Goal: Task Accomplishment & Management: Use online tool/utility

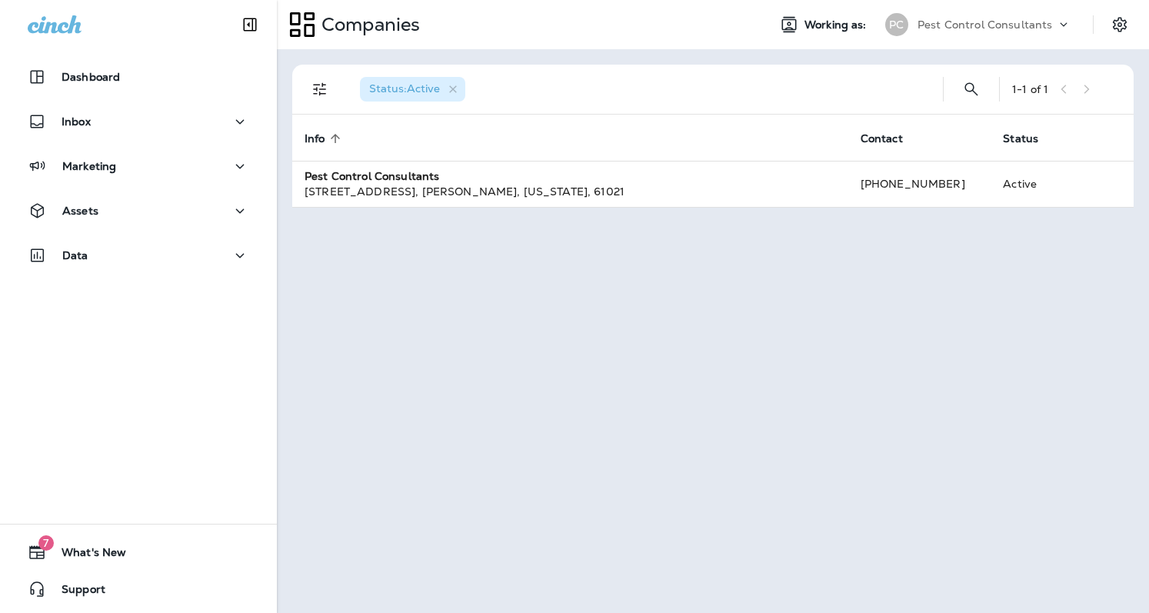
click at [514, 287] on div "Status : Active 1 - 1 of 1 Info sorted ascending Contact Status Pest Control Co…" at bounding box center [713, 331] width 872 height 564
click at [87, 71] on p "Dashboard" at bounding box center [91, 77] width 58 height 12
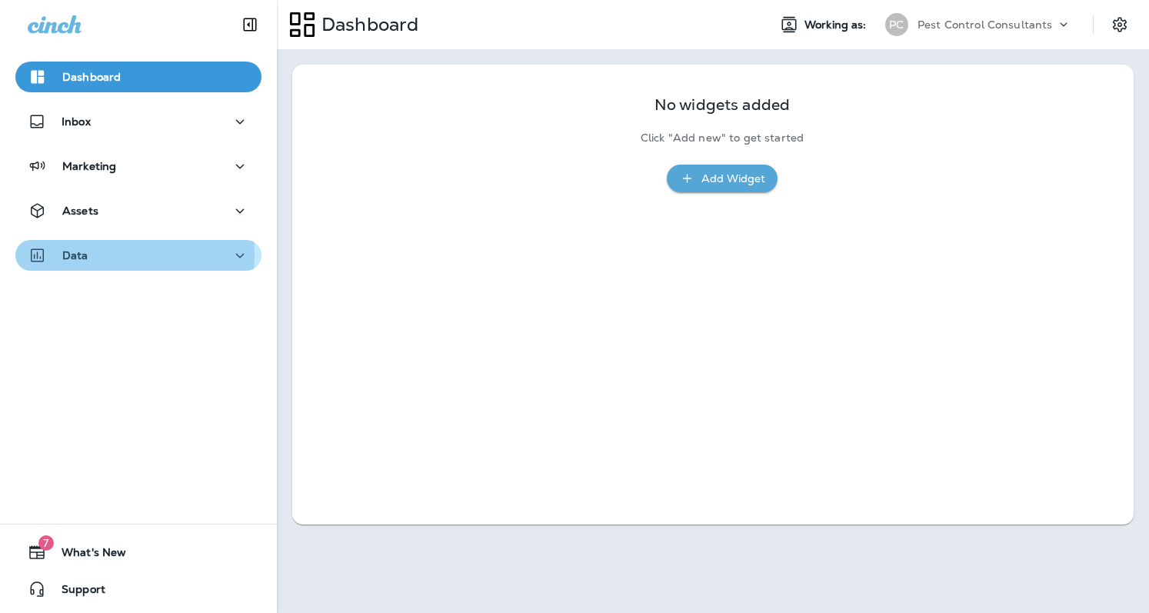
click at [85, 253] on p "Data" at bounding box center [75, 255] width 26 height 12
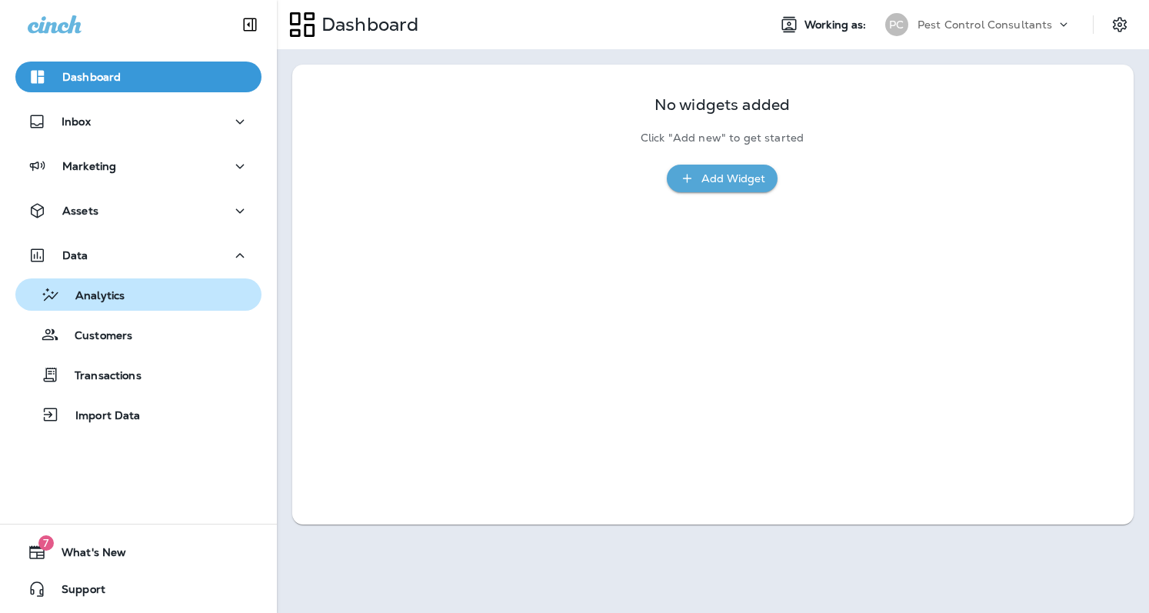
click at [109, 297] on p "Analytics" at bounding box center [92, 296] width 65 height 15
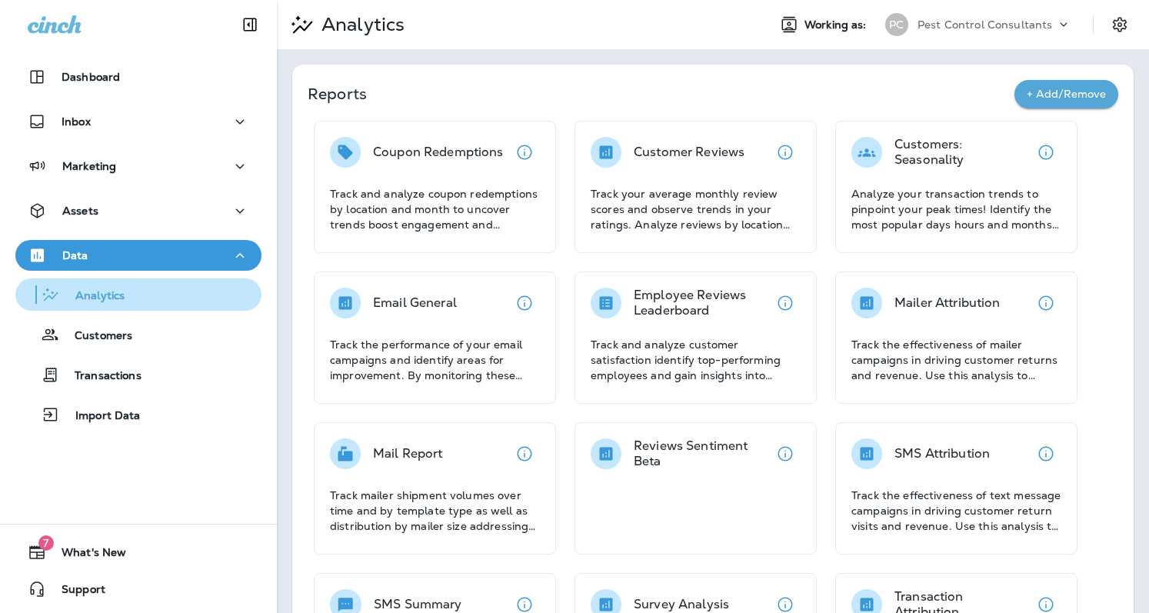
click at [109, 298] on p "Analytics" at bounding box center [92, 296] width 65 height 15
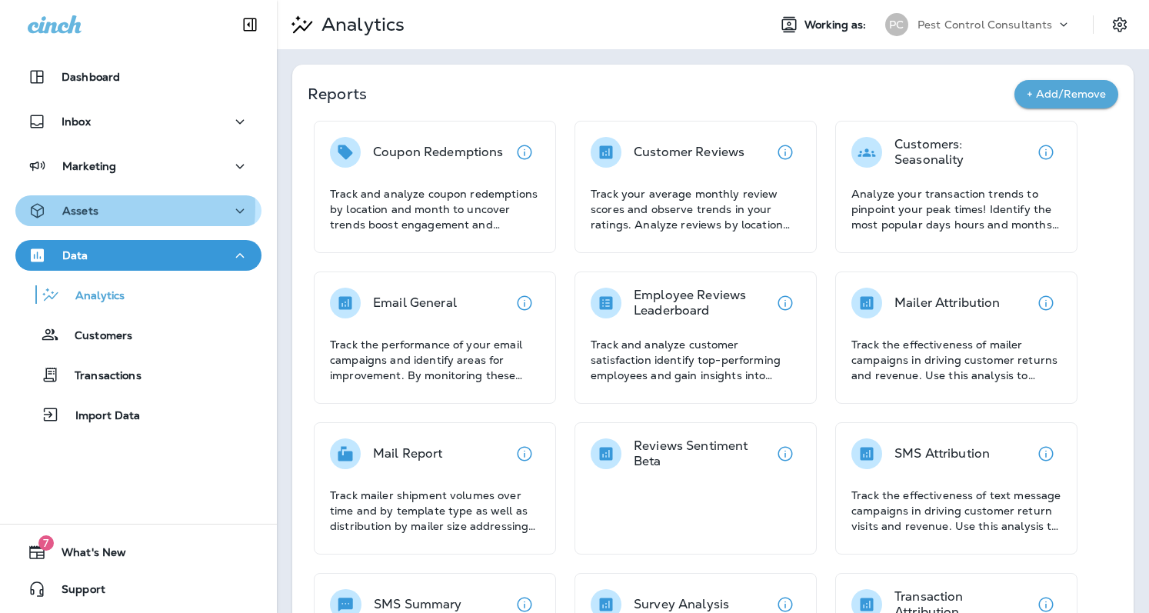
click at [95, 207] on p "Assets" at bounding box center [80, 210] width 36 height 12
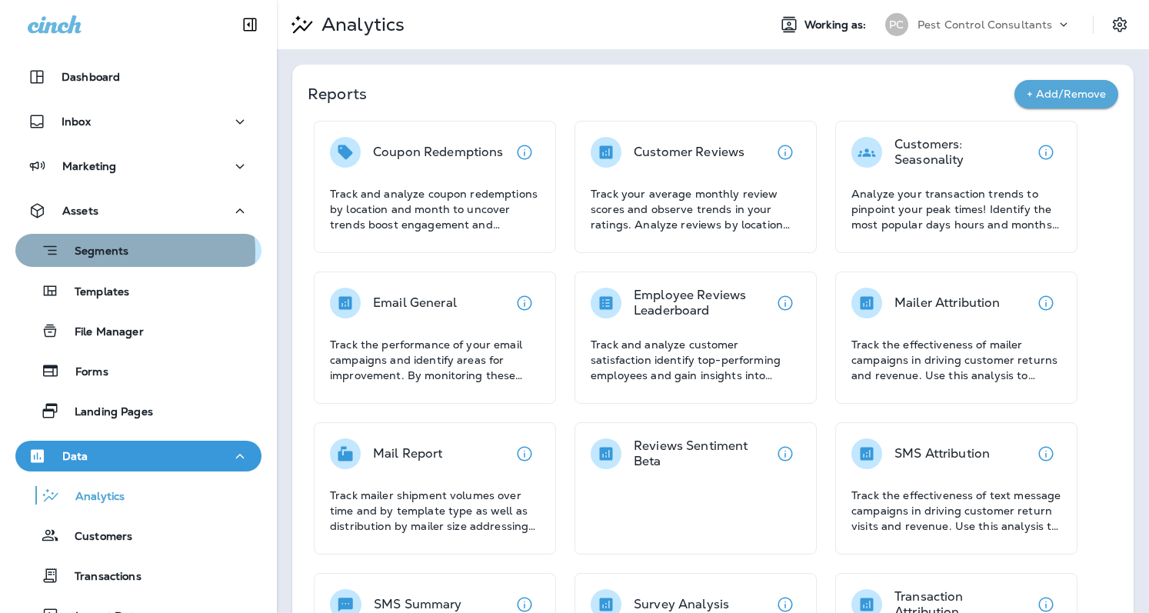
click at [103, 252] on p "Segments" at bounding box center [93, 251] width 69 height 15
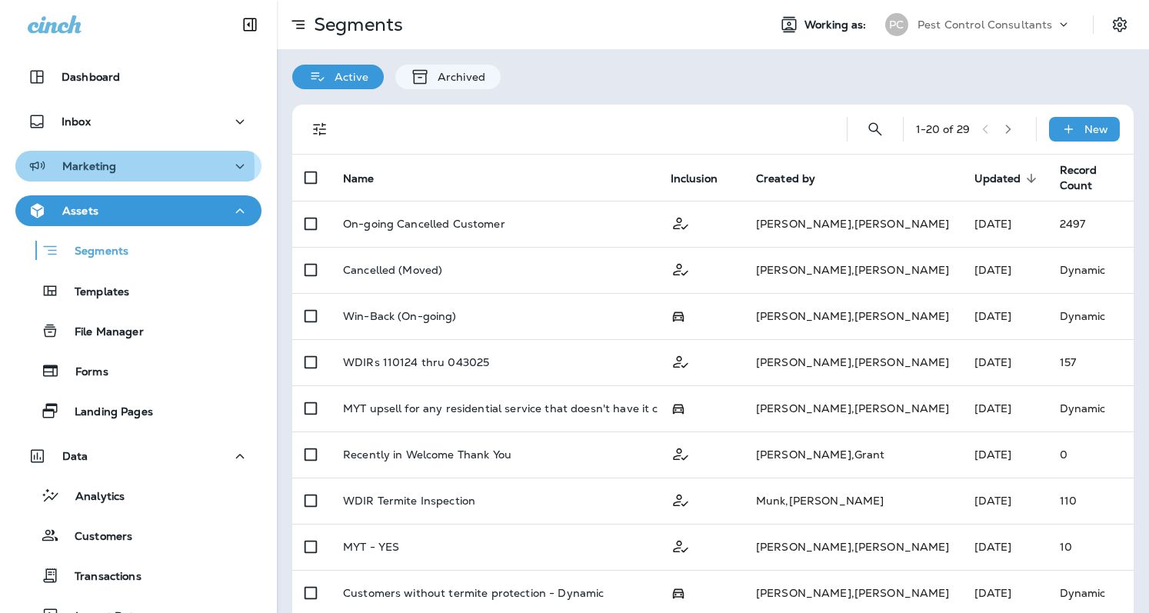
click at [98, 168] on p "Marketing" at bounding box center [89, 166] width 54 height 12
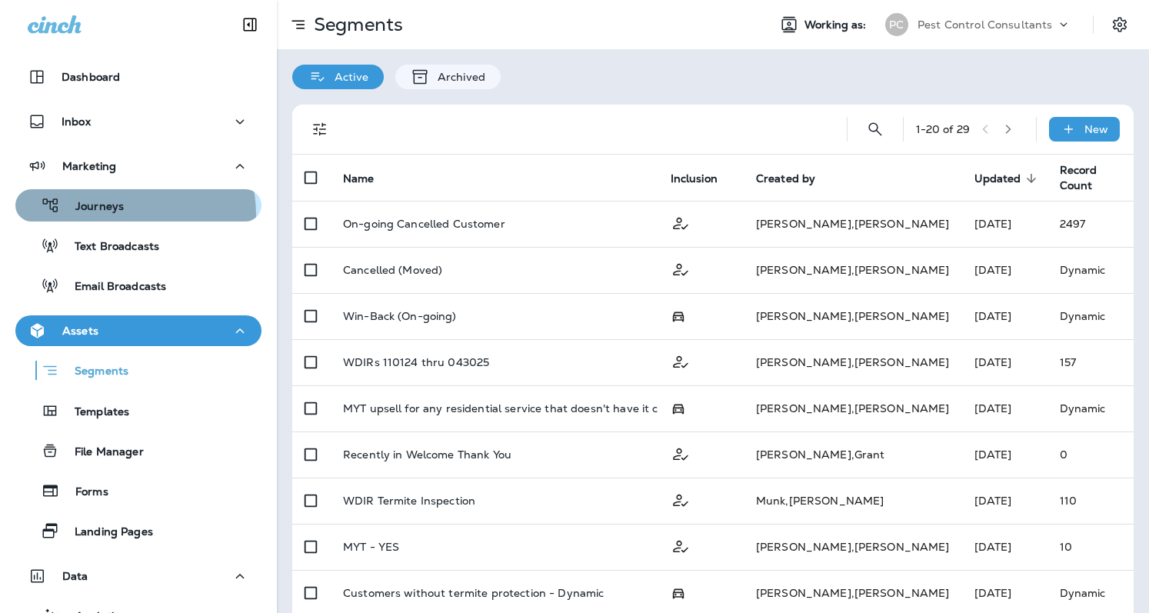
click at [111, 215] on div "Journeys" at bounding box center [73, 205] width 102 height 23
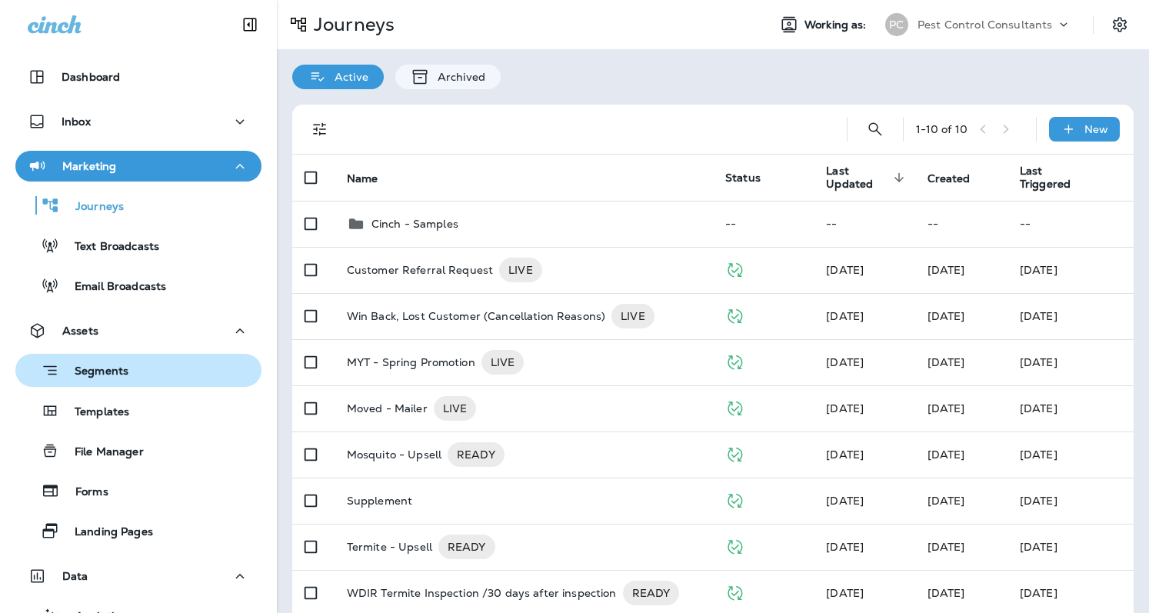
click at [111, 371] on p "Segments" at bounding box center [93, 371] width 69 height 15
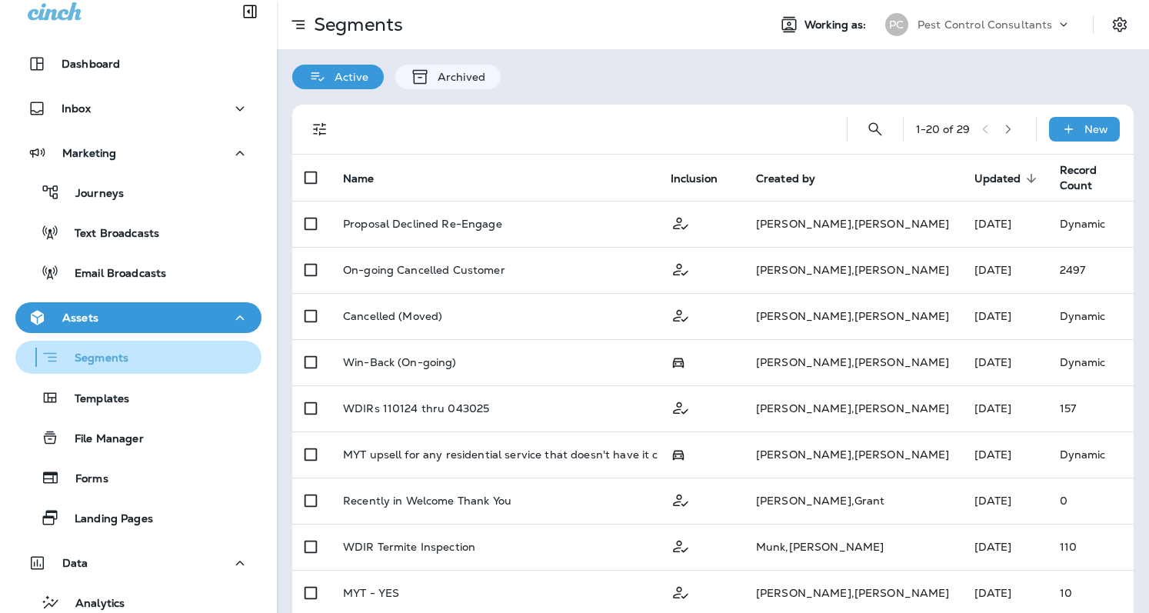
scroll to position [85, 0]
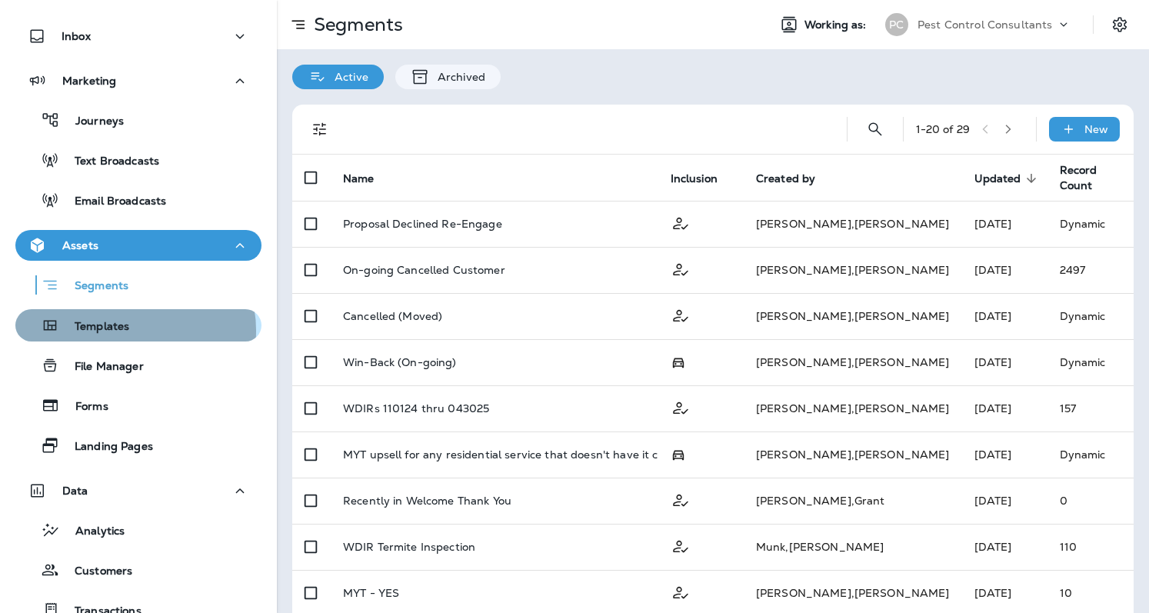
click at [131, 331] on div "Templates" at bounding box center [139, 325] width 234 height 23
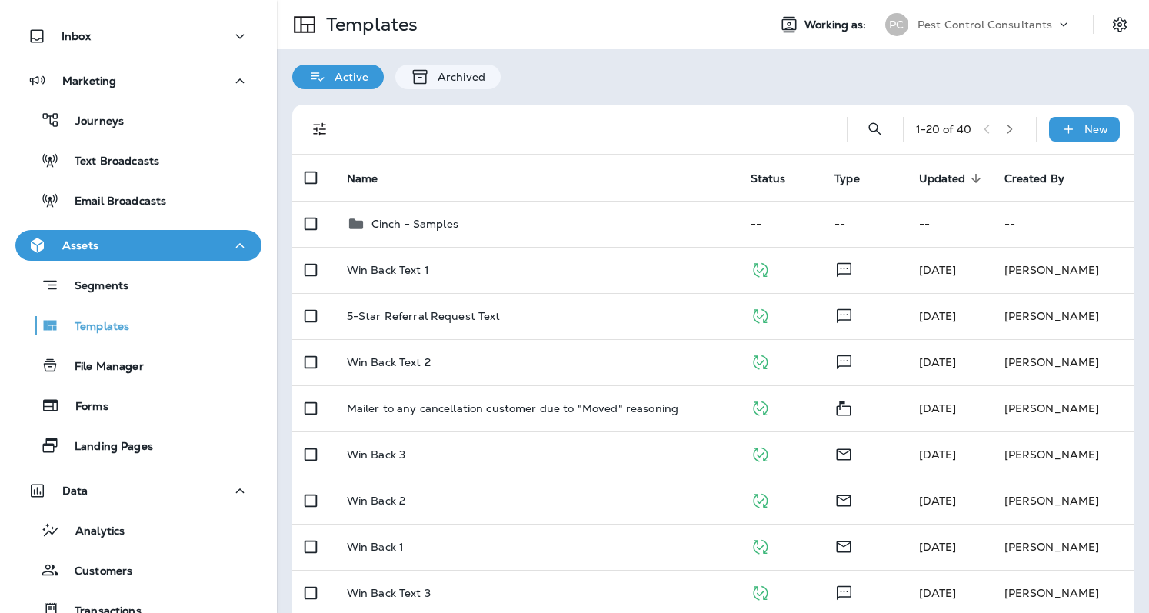
click at [1004, 129] on icon "button" at bounding box center [1009, 129] width 11 height 11
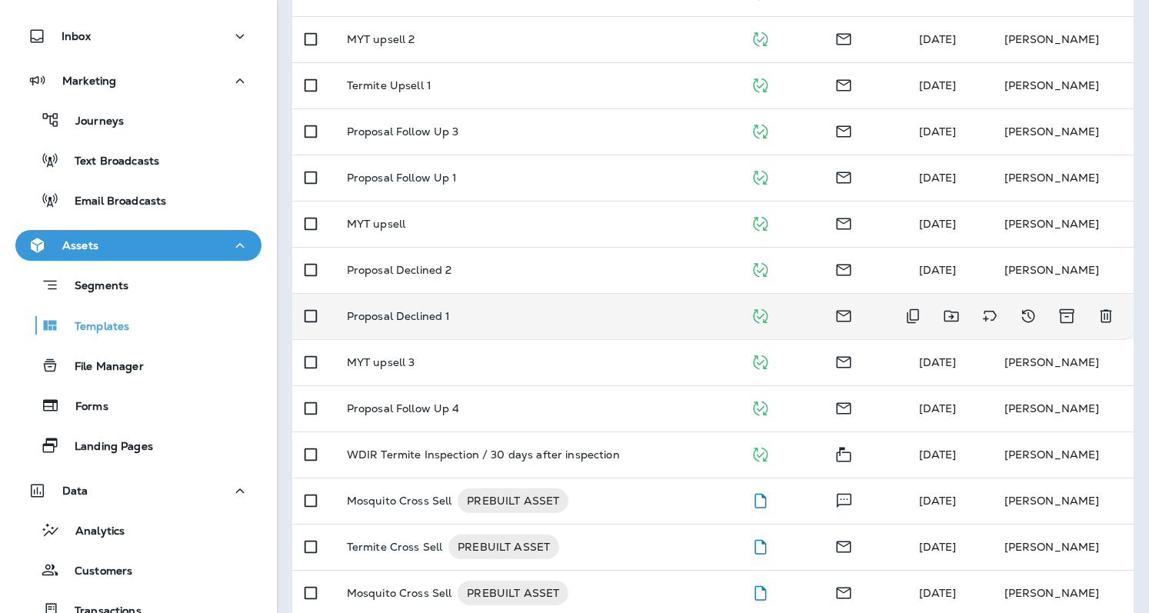
scroll to position [557, 0]
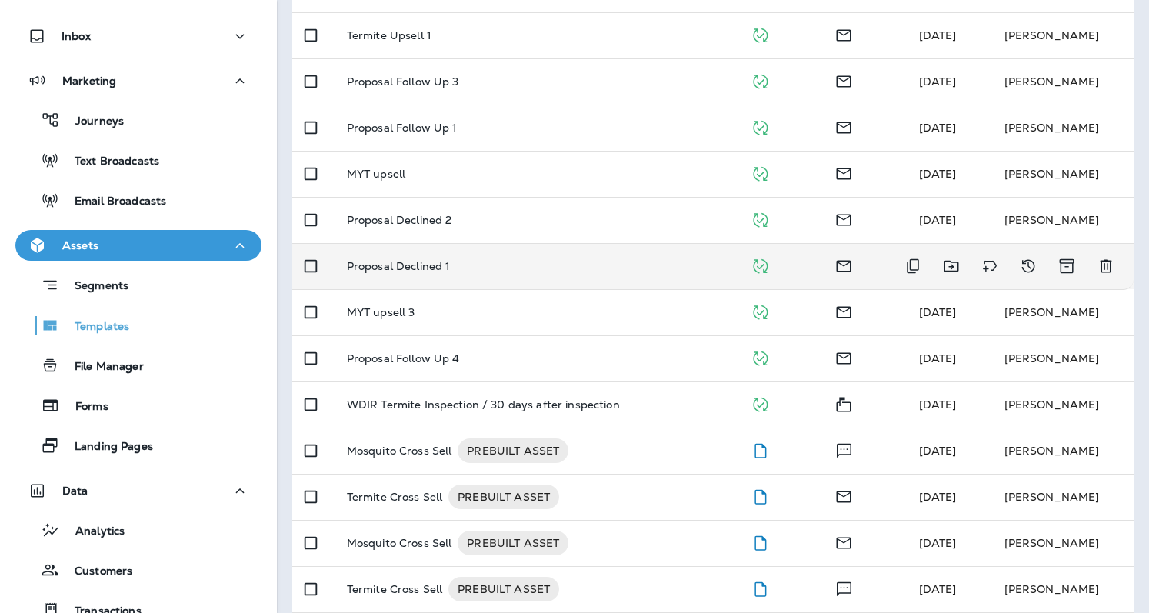
click at [405, 260] on p "Proposal Declined 1" at bounding box center [399, 266] width 104 height 12
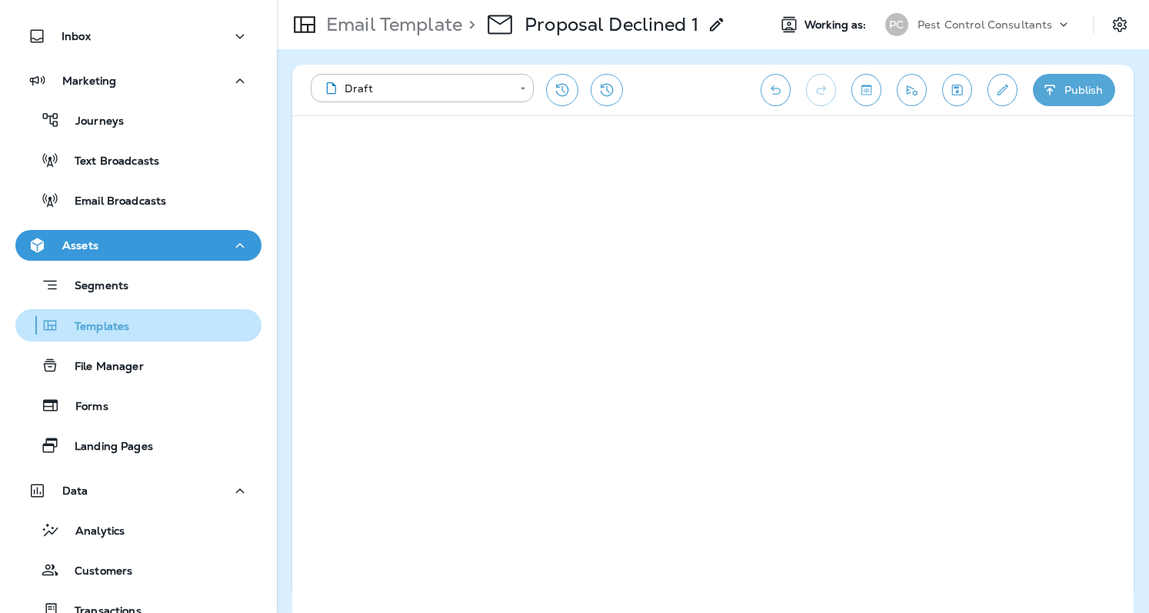
click at [102, 327] on p "Templates" at bounding box center [94, 327] width 70 height 15
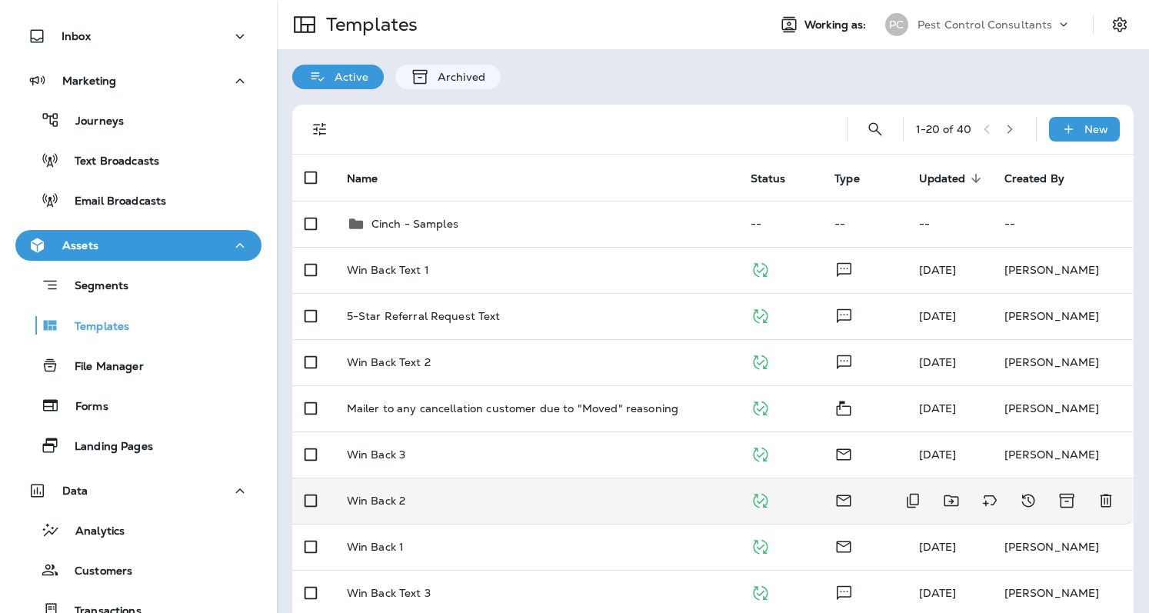
click at [411, 494] on div "Win Back 2" at bounding box center [536, 500] width 379 height 12
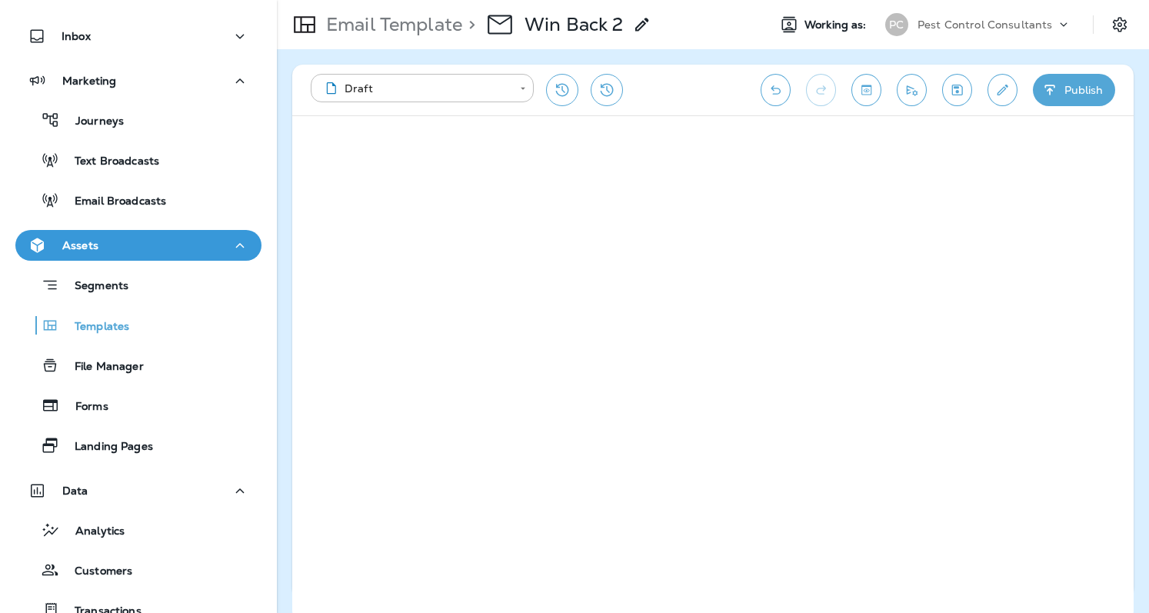
click at [94, 308] on div "Segments Templates File Manager Forms Landing Pages" at bounding box center [138, 361] width 246 height 201
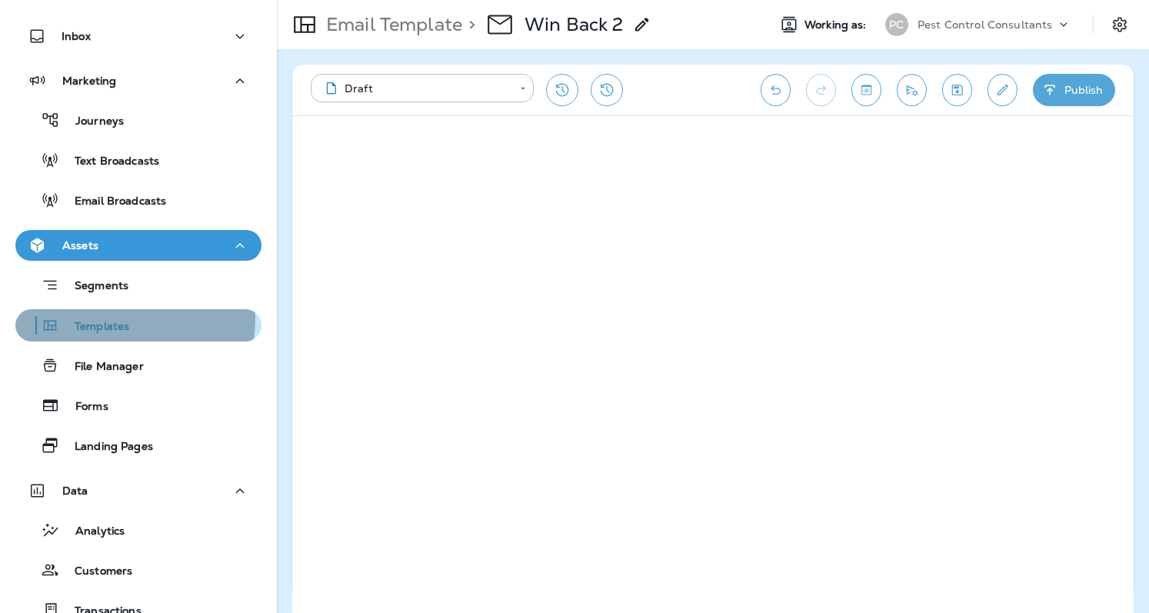
click at [95, 318] on div "Templates" at bounding box center [76, 325] width 108 height 23
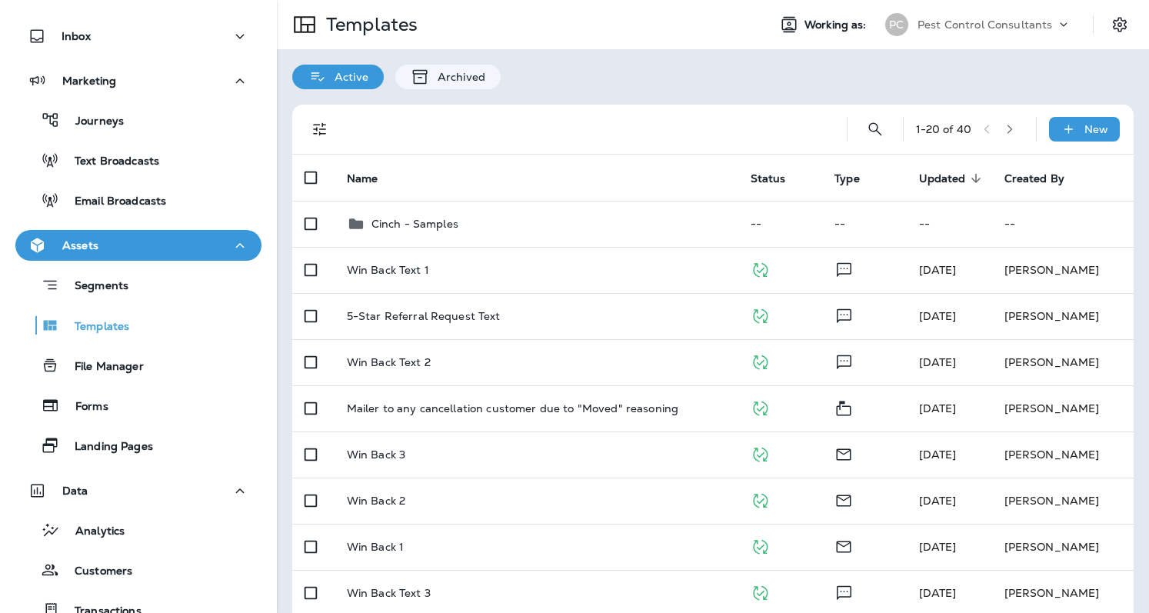
click at [1004, 129] on icon "button" at bounding box center [1009, 129] width 11 height 11
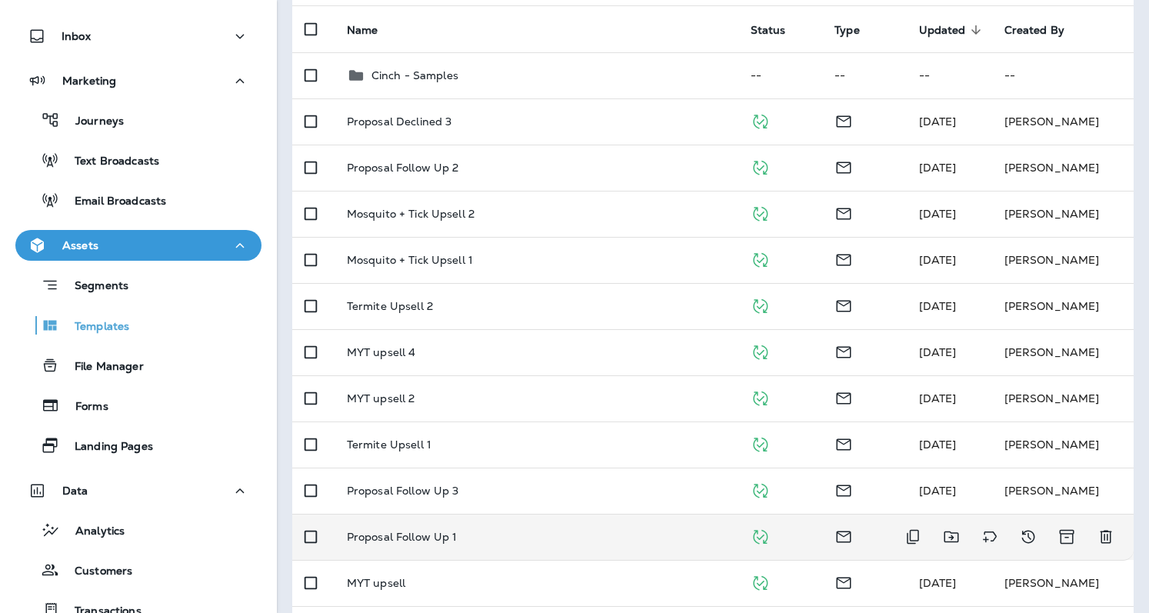
scroll to position [145, 0]
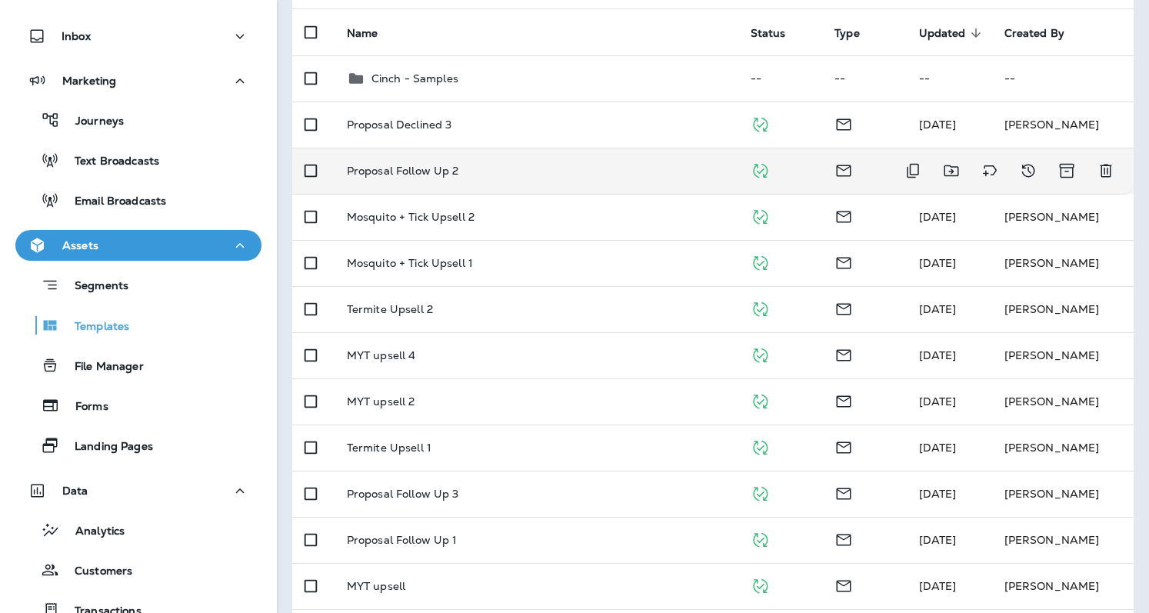
click at [396, 165] on p "Proposal Follow Up 2" at bounding box center [403, 171] width 112 height 12
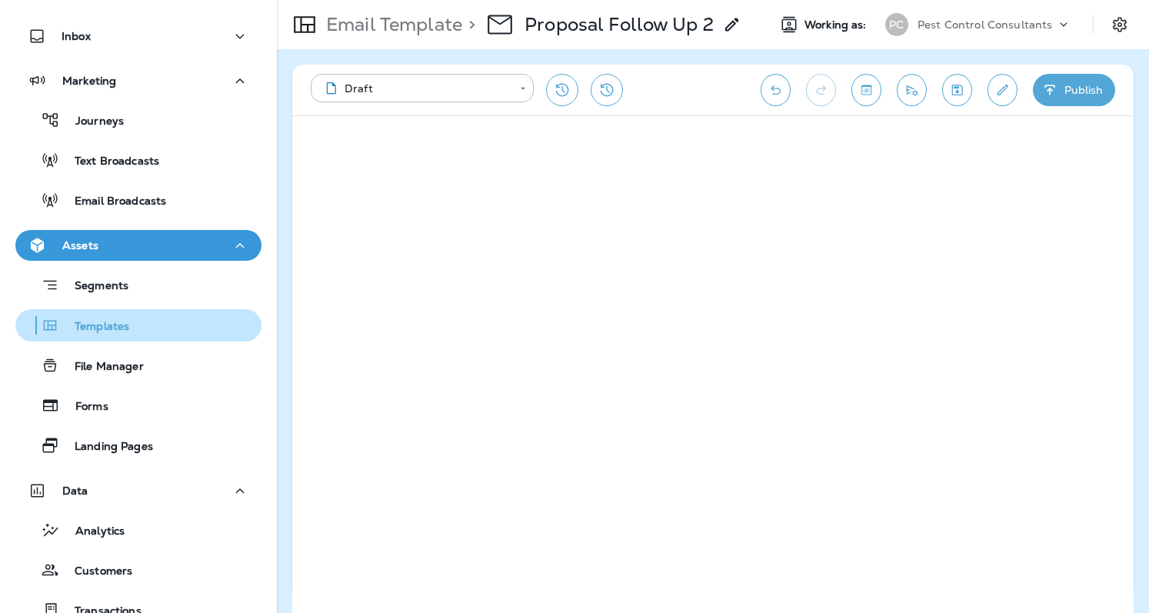
click at [99, 320] on p "Templates" at bounding box center [94, 327] width 70 height 15
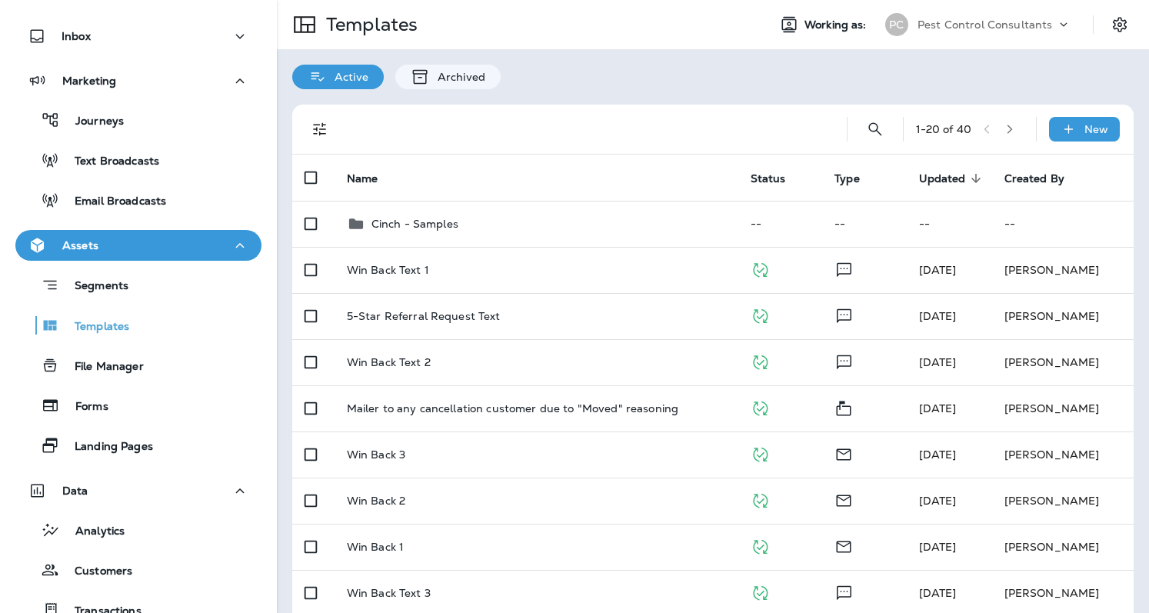
click at [314, 125] on icon "Filters" at bounding box center [319, 129] width 13 height 13
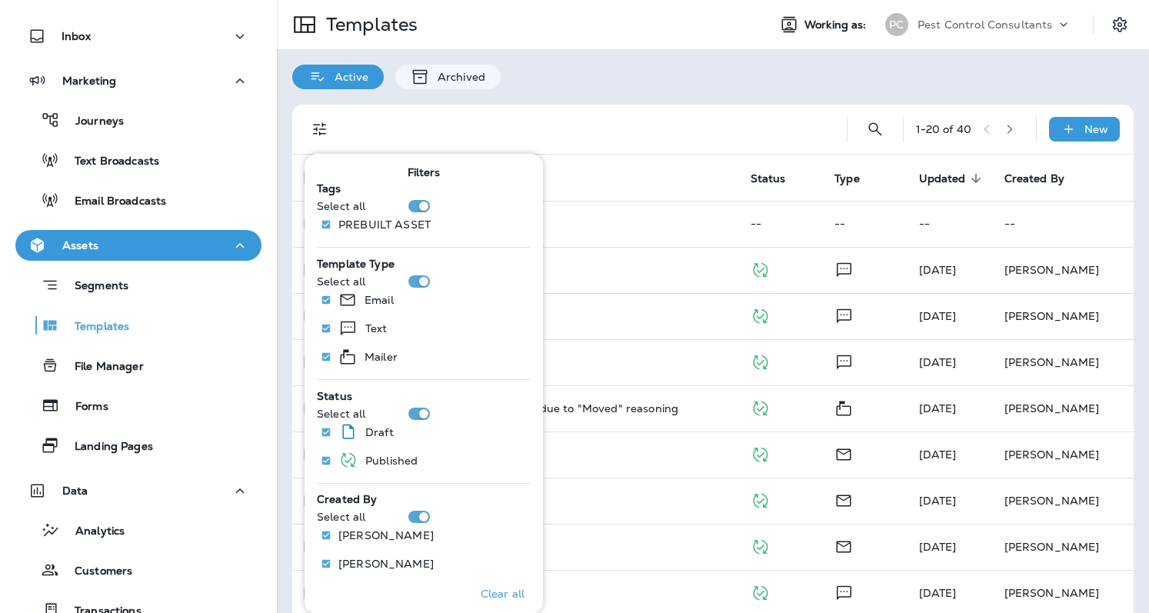
click at [570, 144] on div at bounding box center [584, 129] width 474 height 49
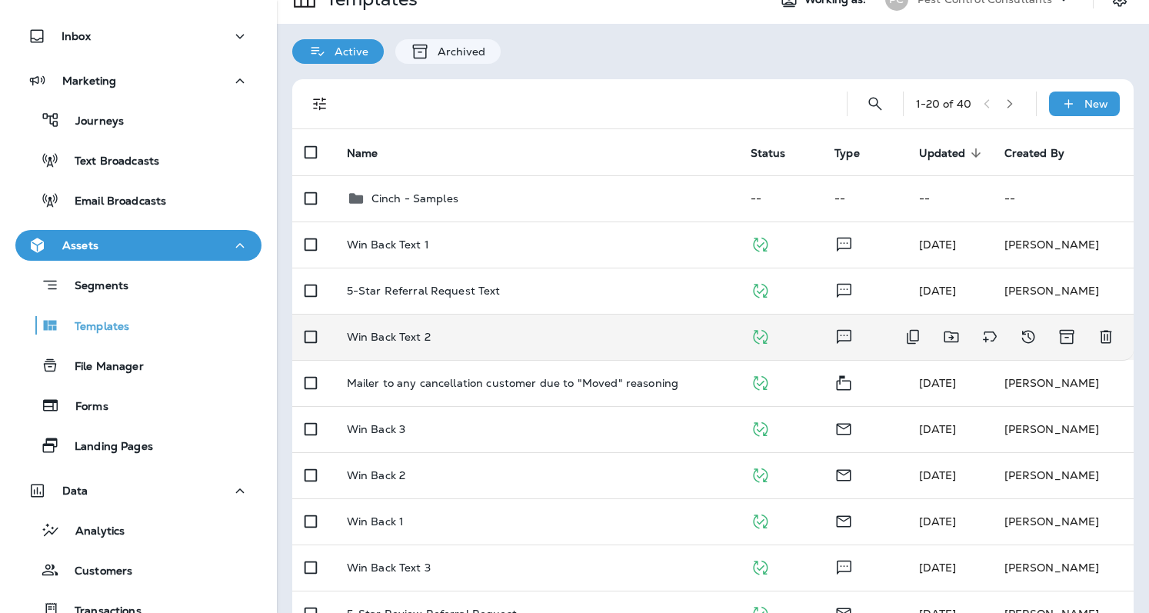
scroll to position [29, 0]
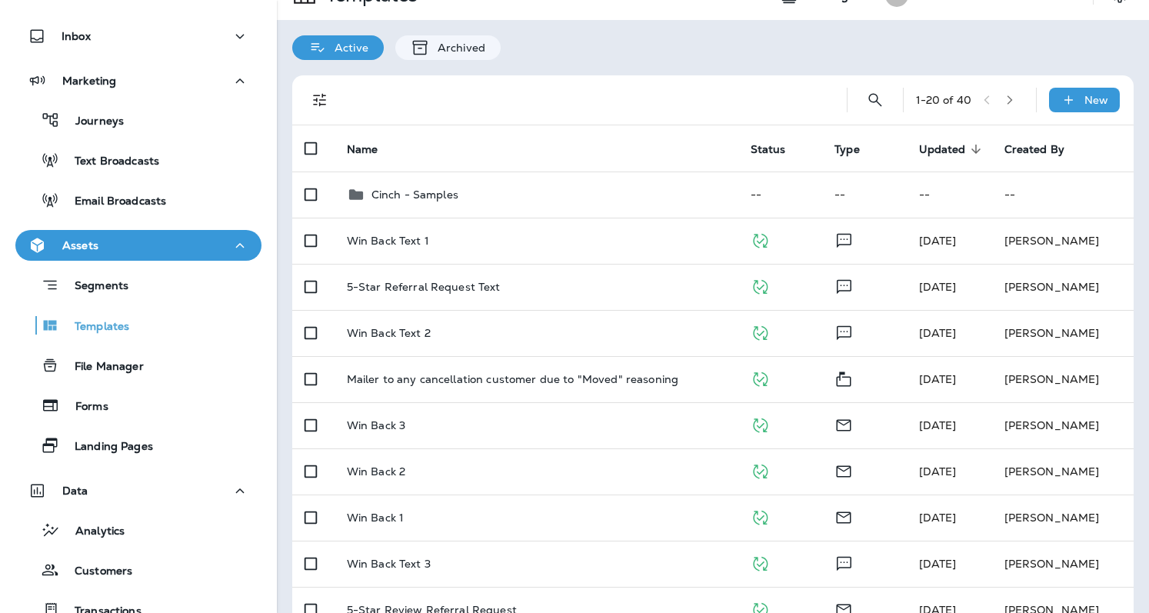
click at [328, 45] on p "Active" at bounding box center [348, 48] width 42 height 12
click at [319, 106] on icon "Filters" at bounding box center [320, 100] width 18 height 18
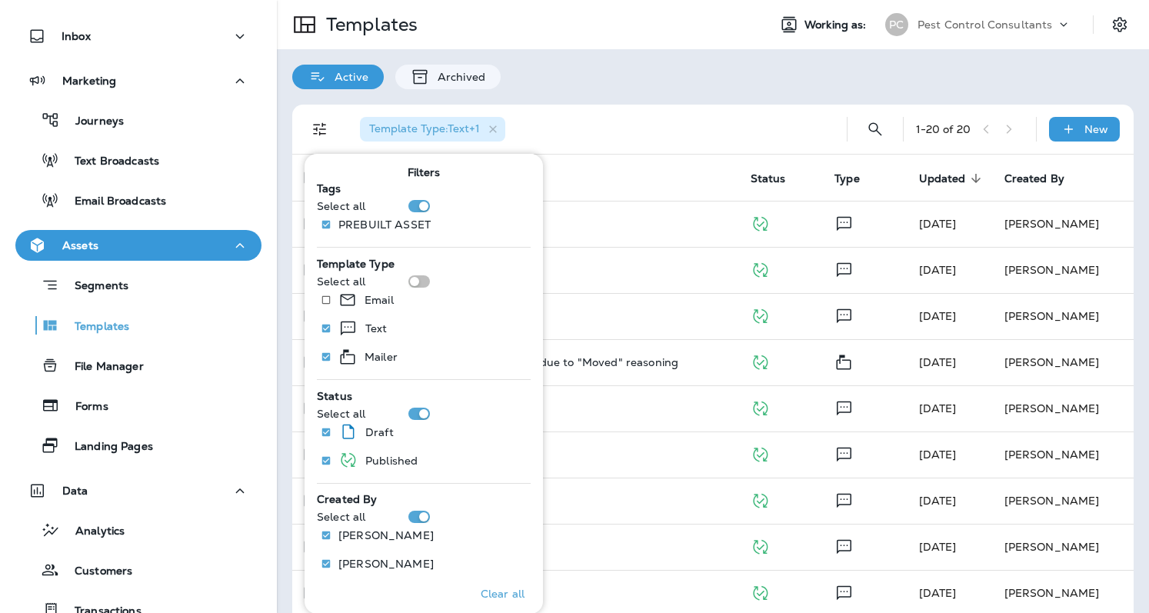
click at [644, 111] on div "Template Type : Text +1" at bounding box center [584, 129] width 474 height 49
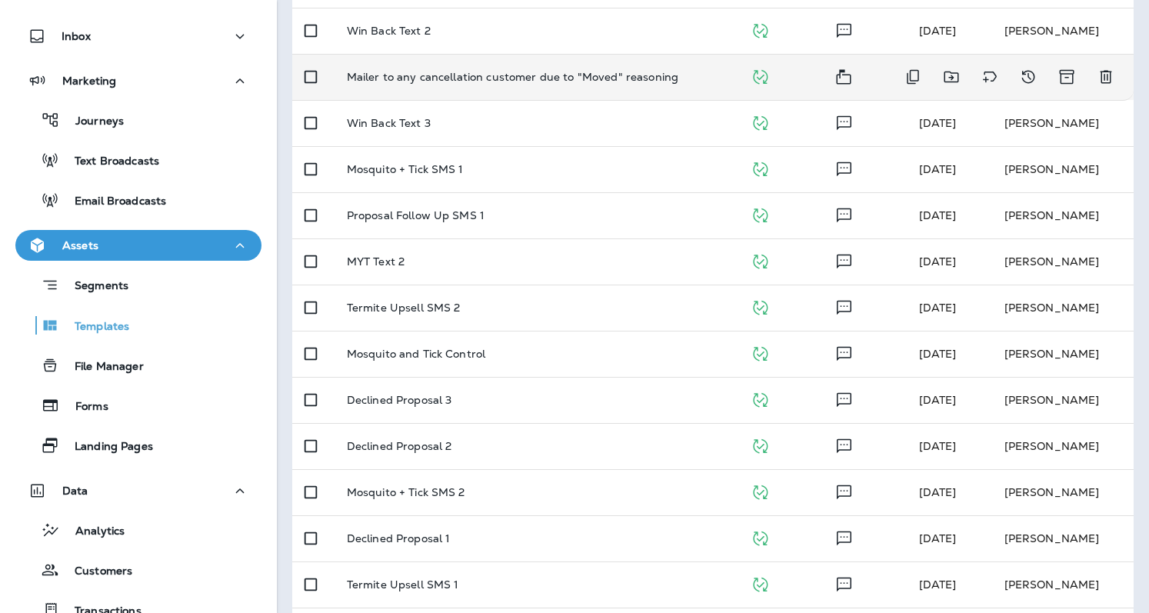
scroll to position [289, 0]
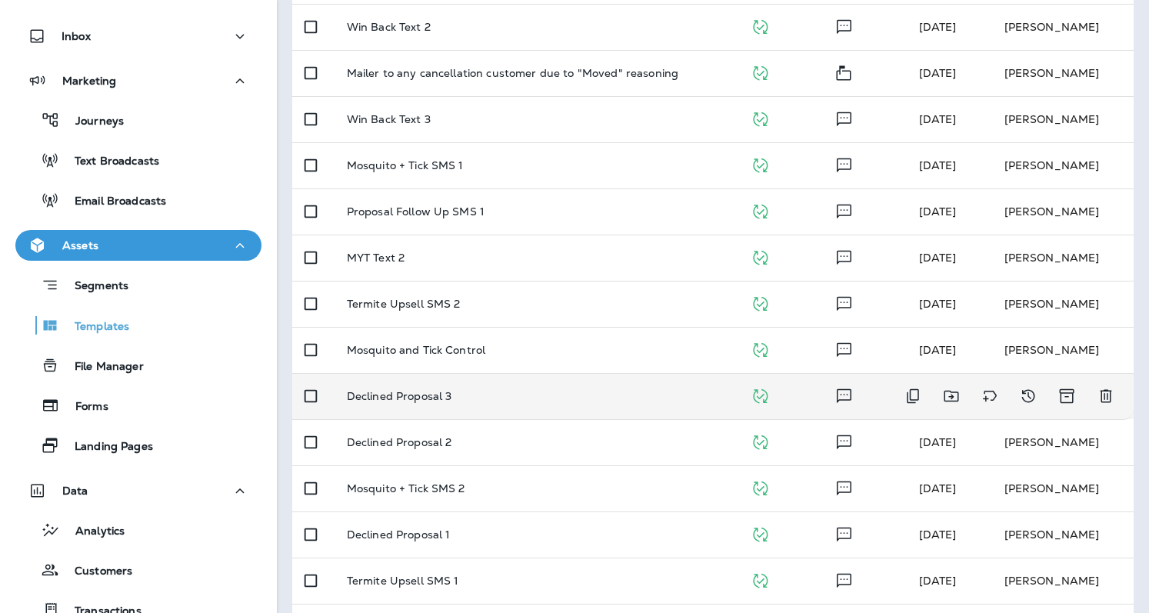
click at [406, 390] on p "Declined Proposal 3" at bounding box center [399, 396] width 105 height 12
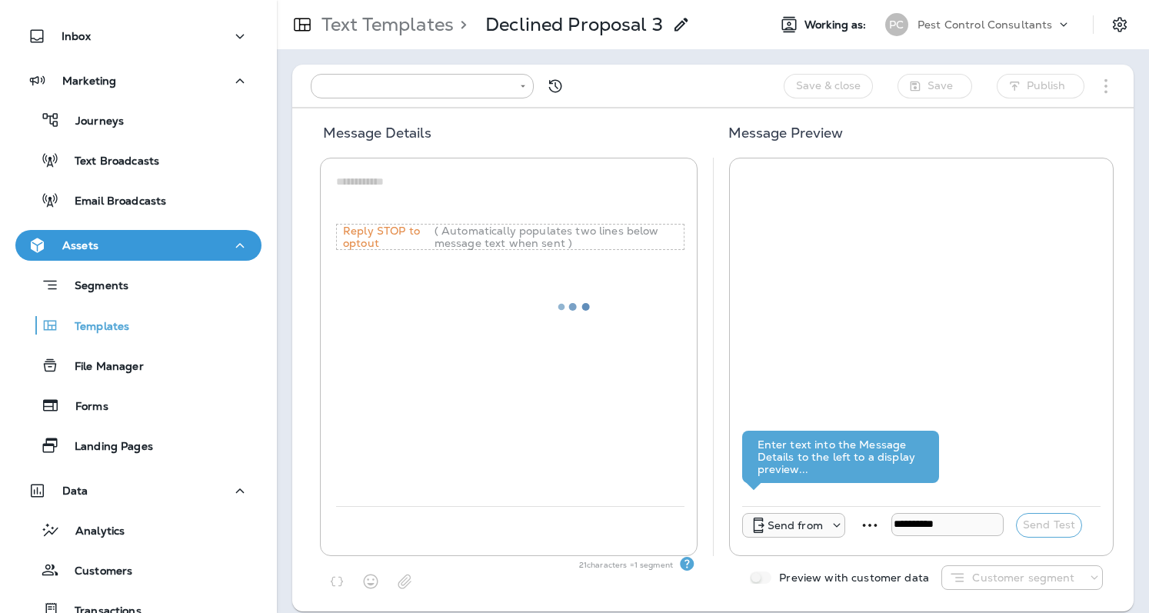
type input "**********"
type textarea "**********"
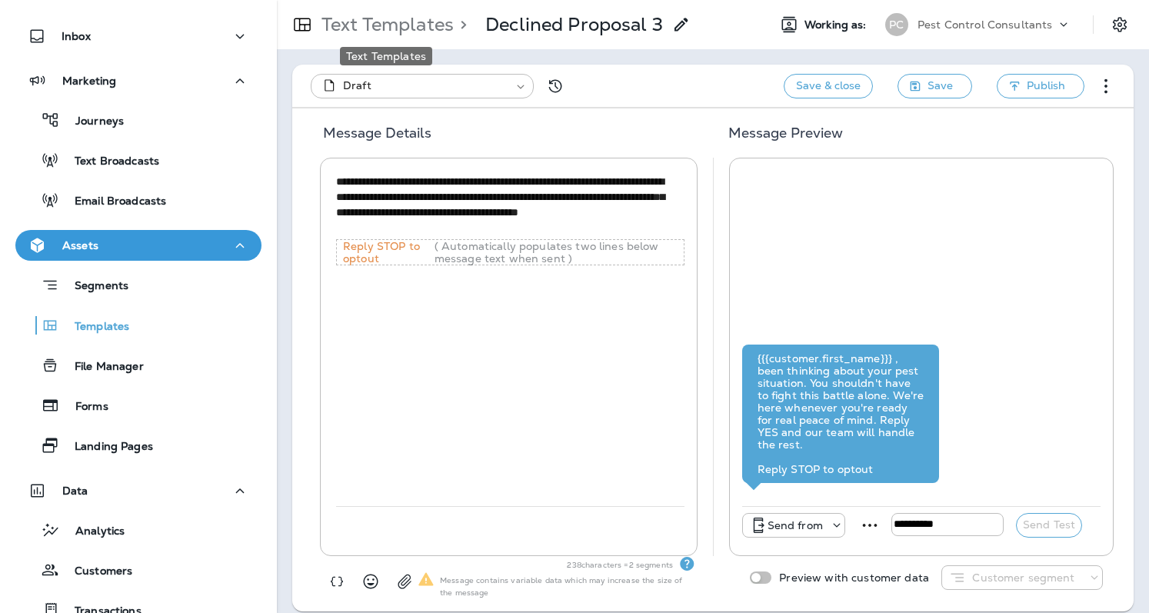
click at [413, 28] on p "Text Templates" at bounding box center [384, 24] width 138 height 23
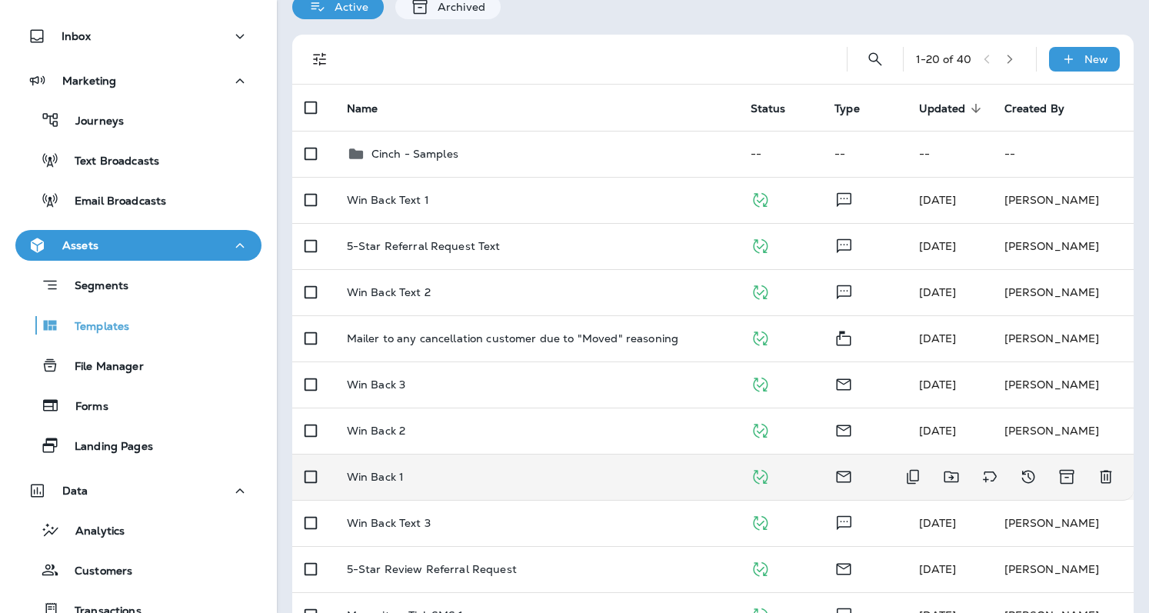
scroll to position [84, 0]
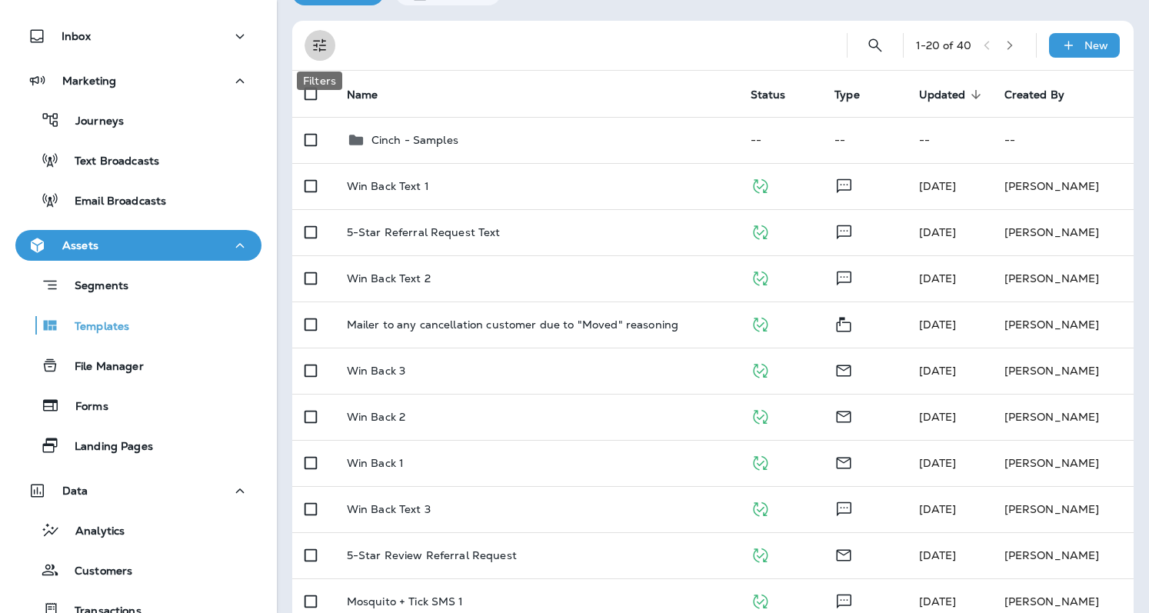
click at [329, 46] on button "Filters" at bounding box center [319, 45] width 31 height 31
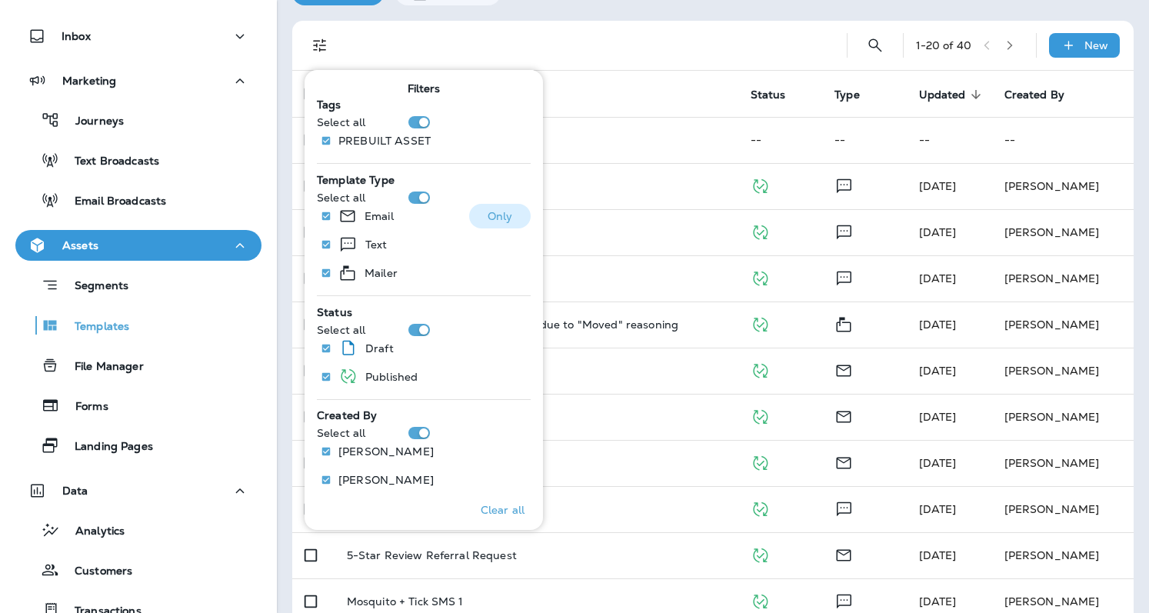
click at [367, 210] on p "Email" at bounding box center [378, 216] width 29 height 12
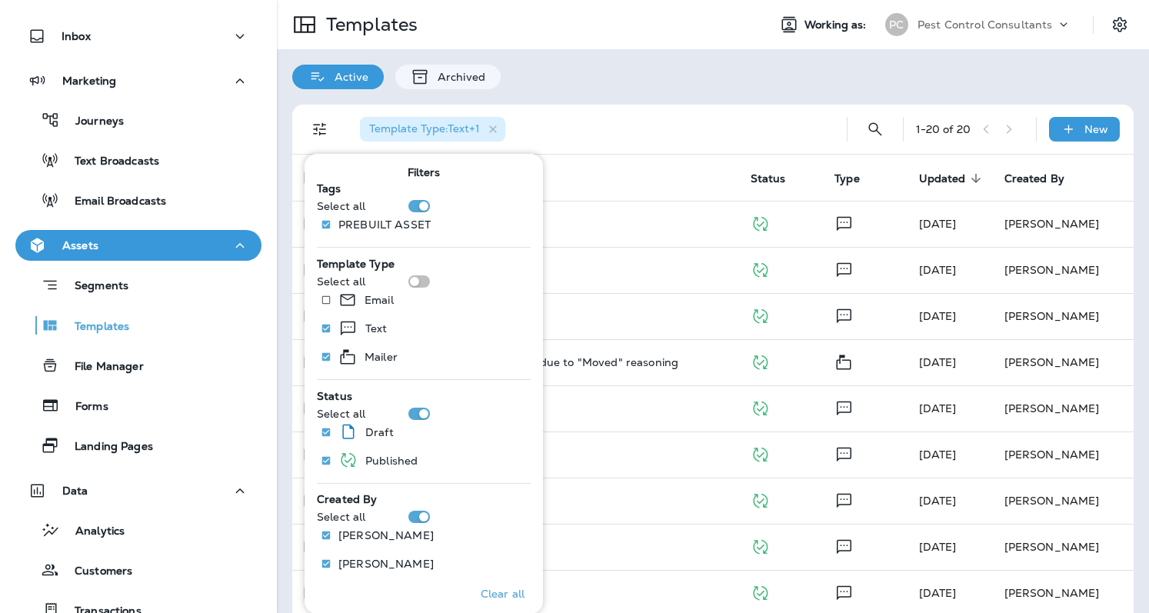
click at [595, 111] on div "Template Type : Text +1" at bounding box center [584, 129] width 474 height 49
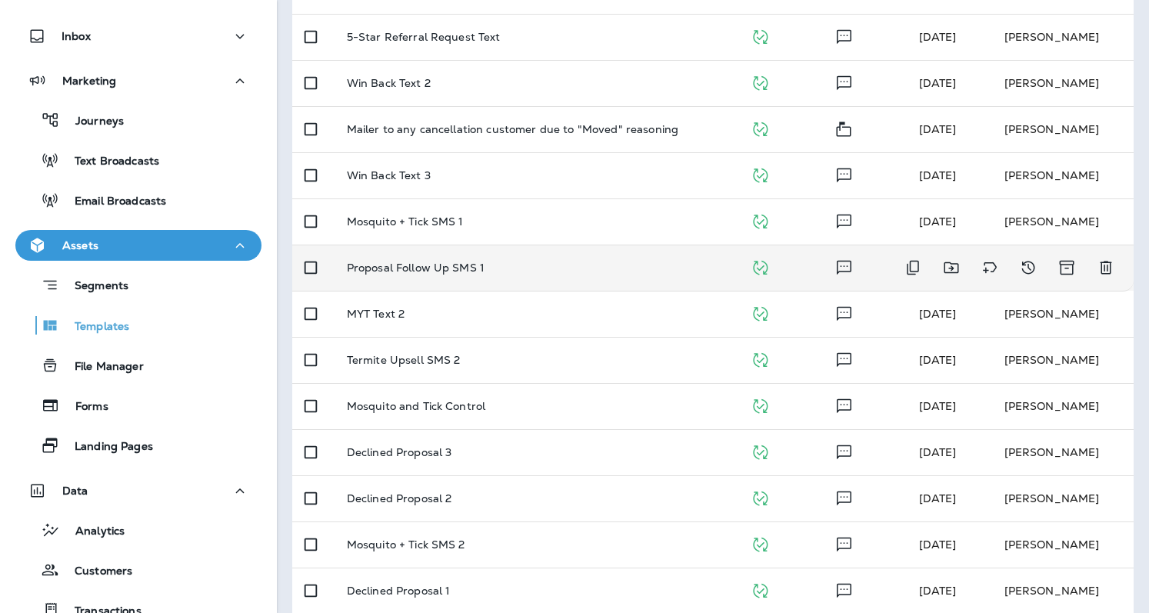
scroll to position [261, 0]
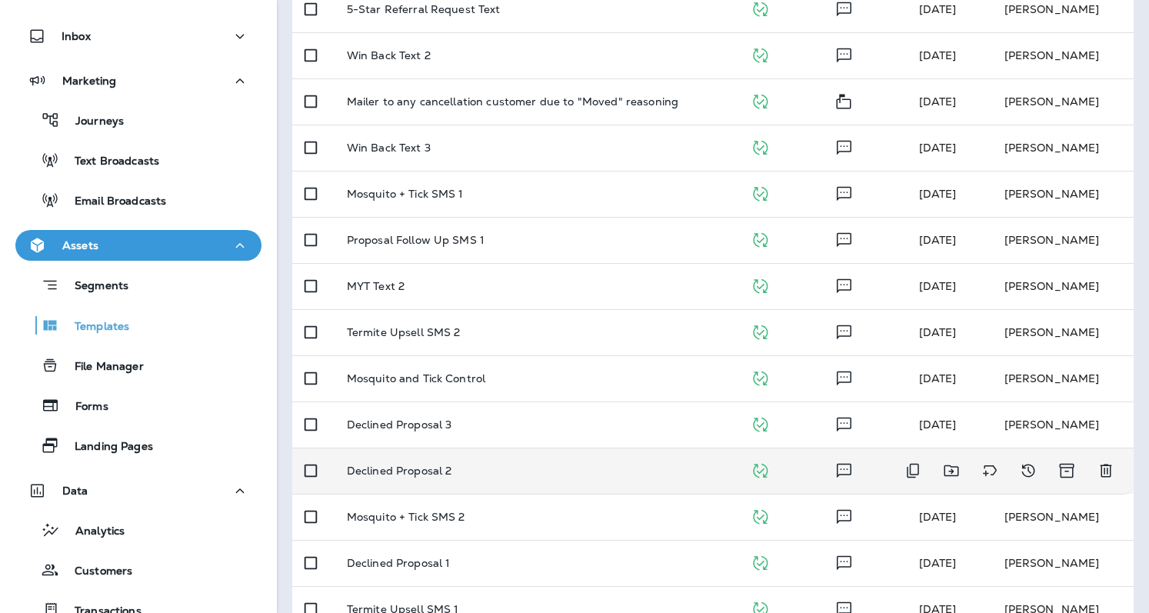
click at [418, 464] on p "Declined Proposal 2" at bounding box center [399, 470] width 105 height 12
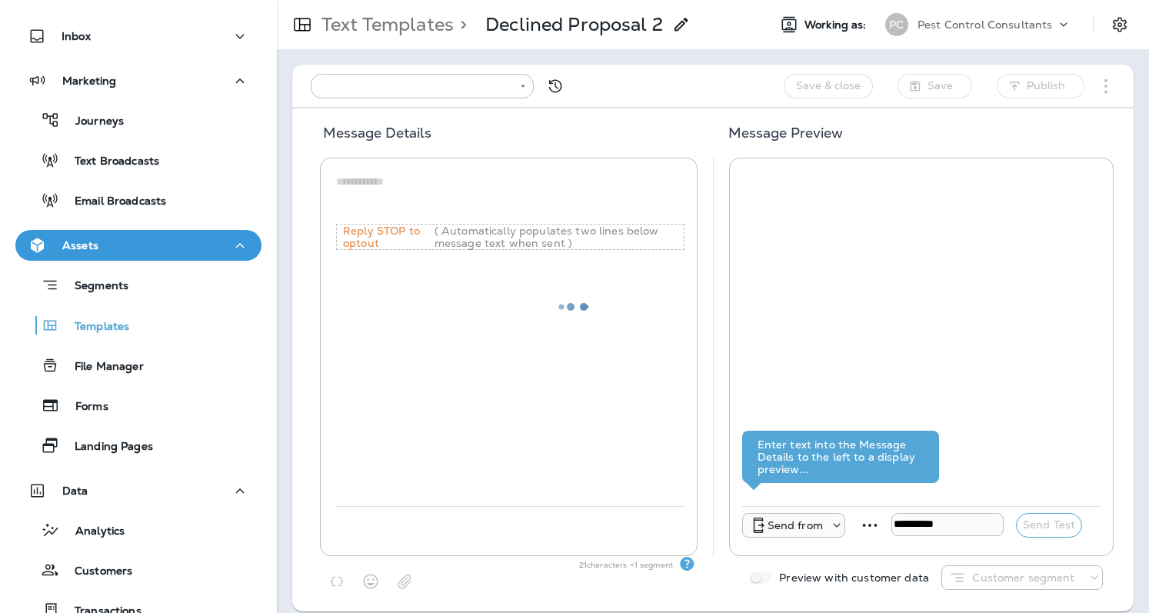
type input "**********"
type textarea "**********"
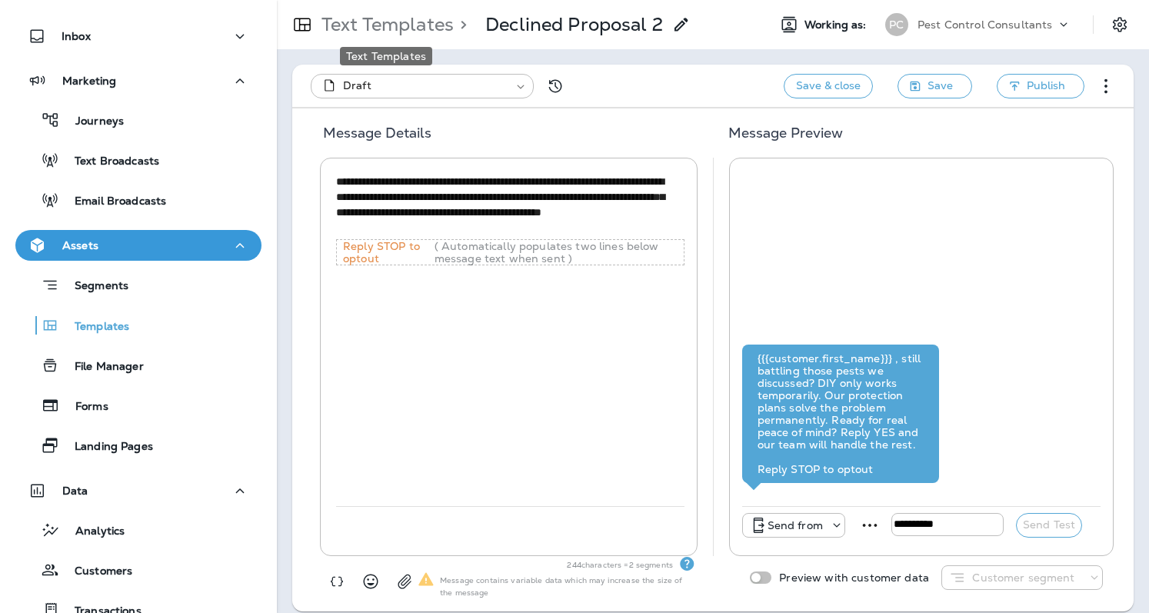
click at [404, 28] on p "Text Templates" at bounding box center [384, 24] width 138 height 23
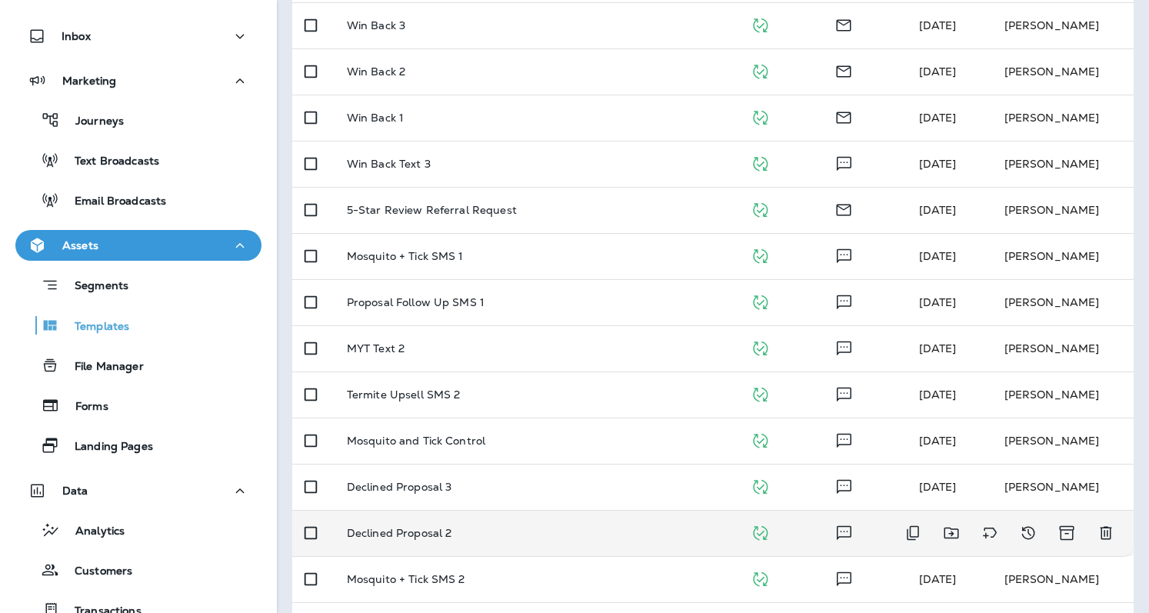
scroll to position [480, 0]
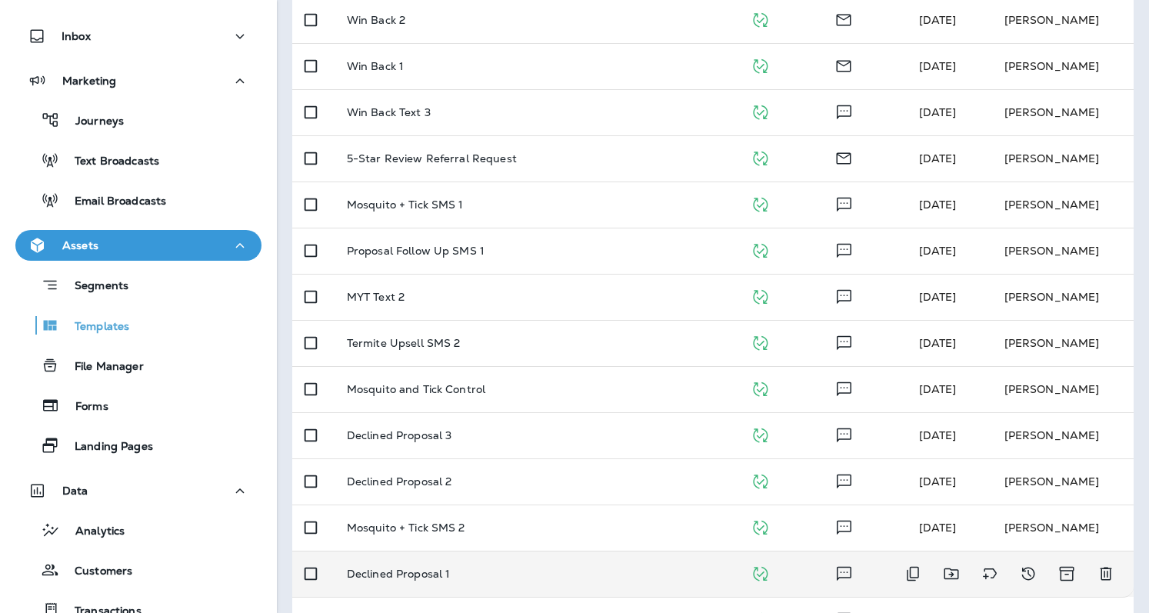
click at [401, 567] on p "Declined Proposal 1" at bounding box center [399, 573] width 104 height 12
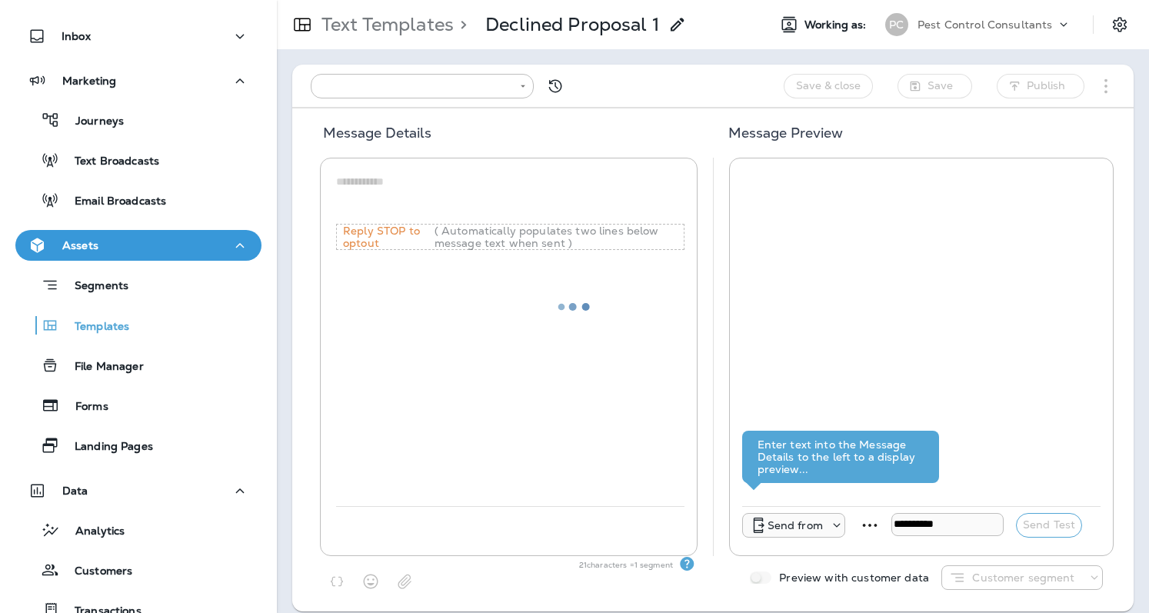
type input "**********"
type textarea "**********"
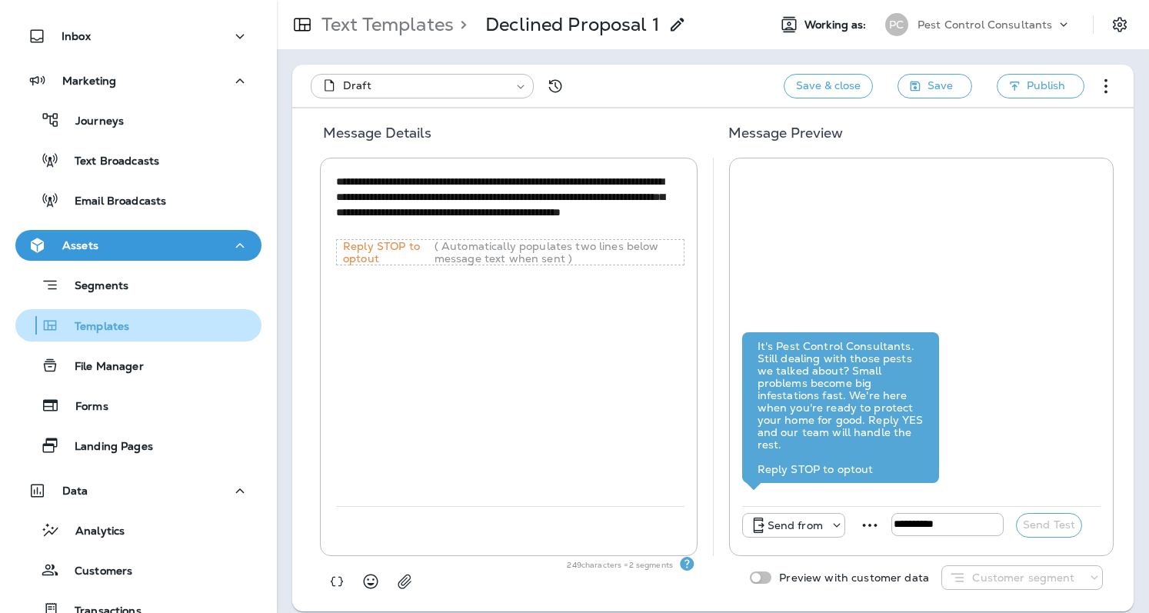
click at [115, 321] on p "Templates" at bounding box center [94, 327] width 70 height 15
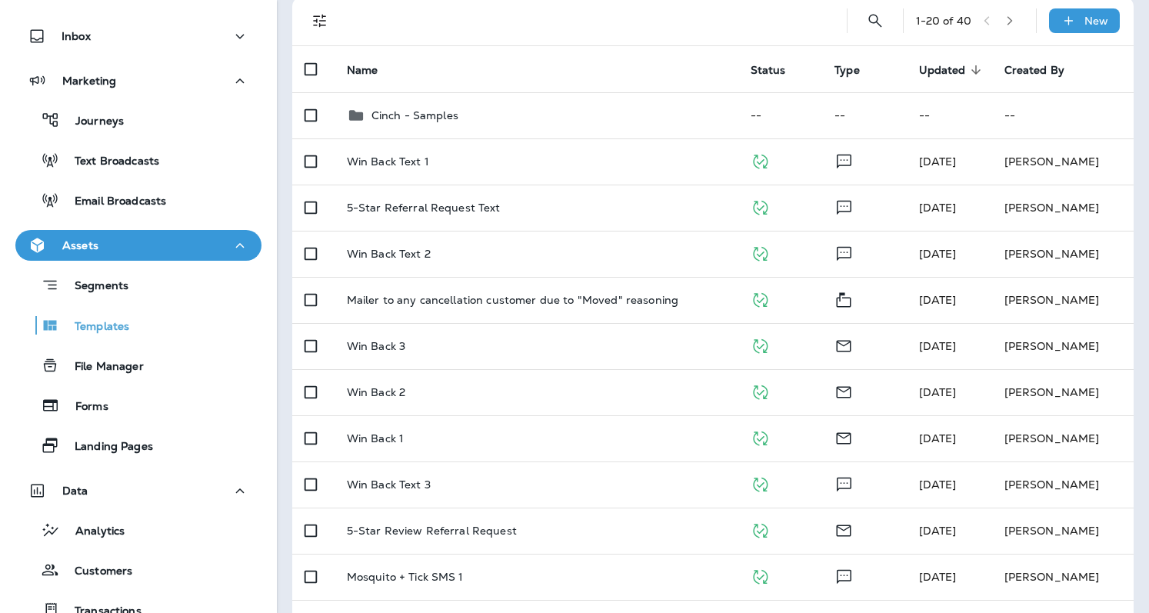
scroll to position [70, 0]
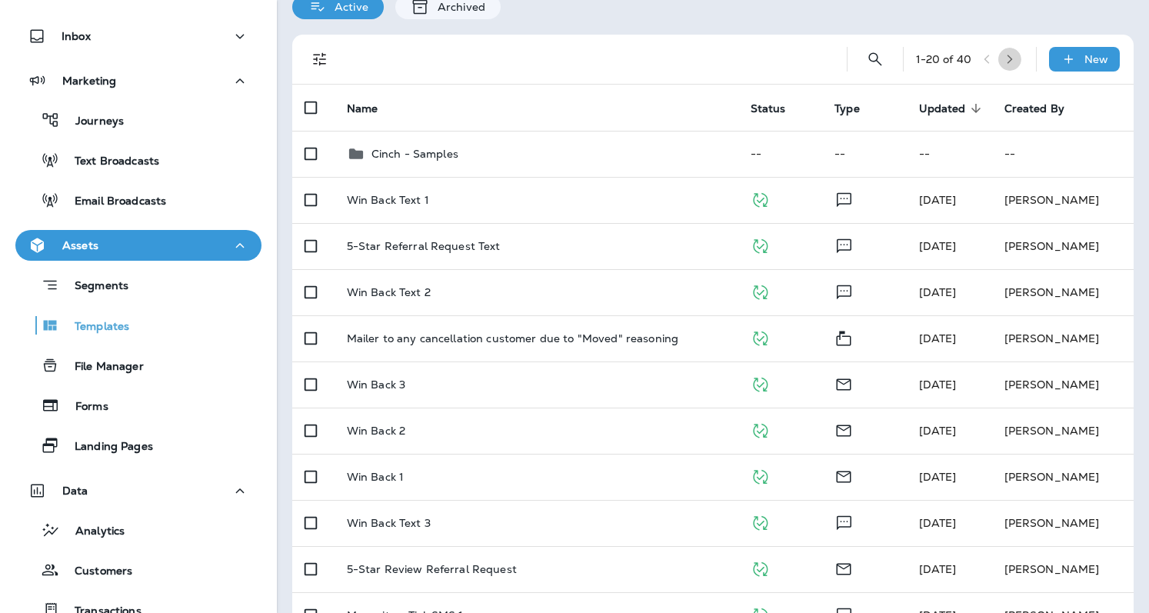
click at [1004, 62] on icon "button" at bounding box center [1009, 59] width 11 height 11
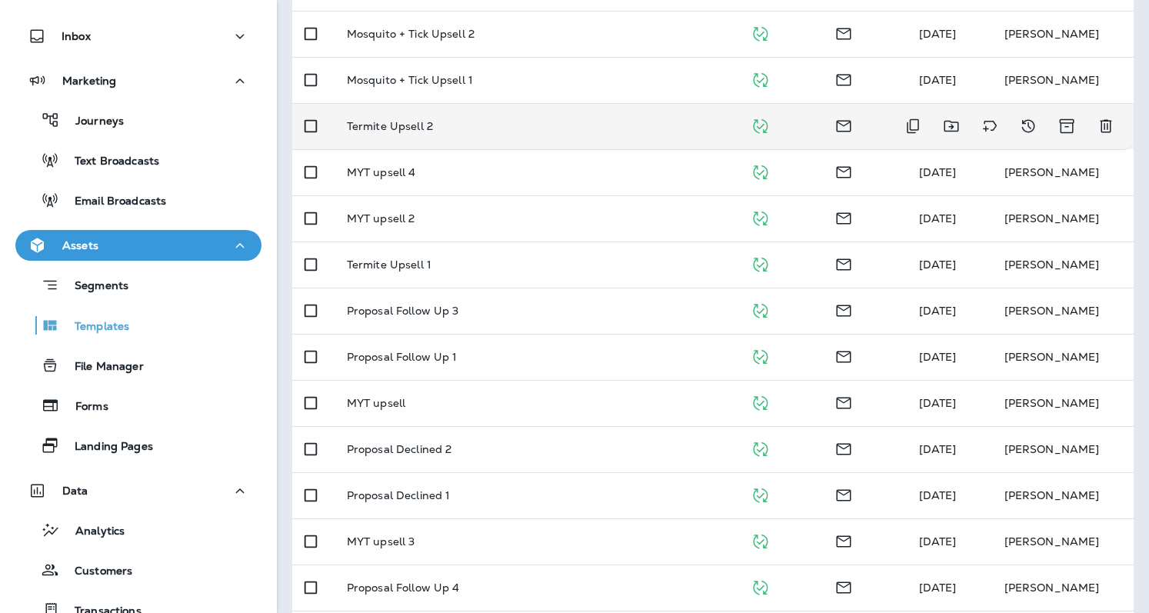
scroll to position [334, 0]
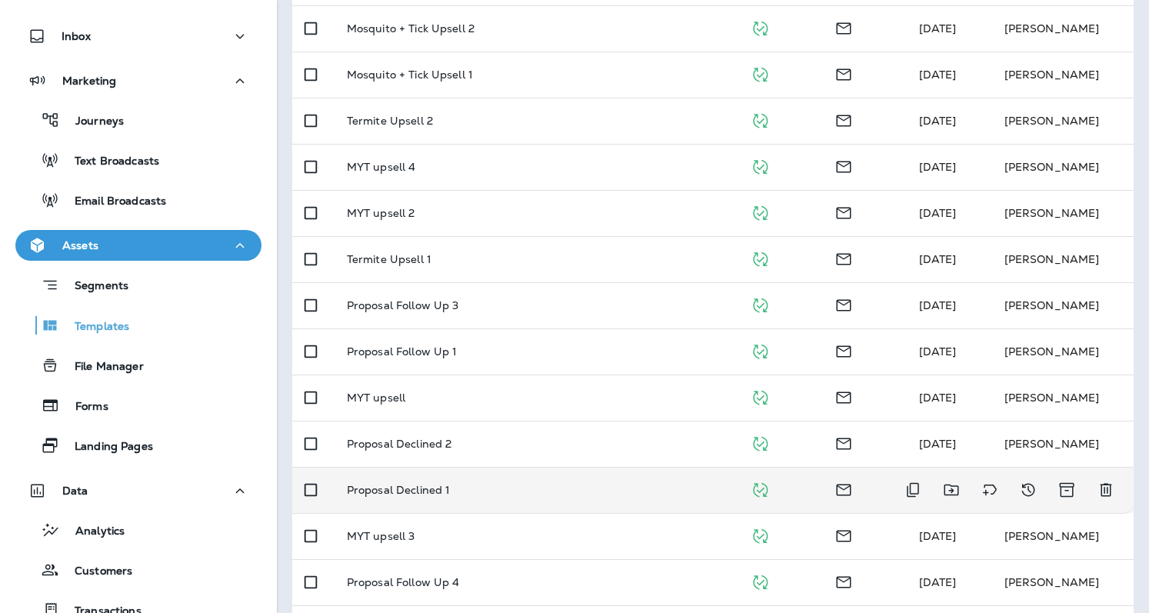
click at [397, 484] on p "Proposal Declined 1" at bounding box center [399, 490] width 104 height 12
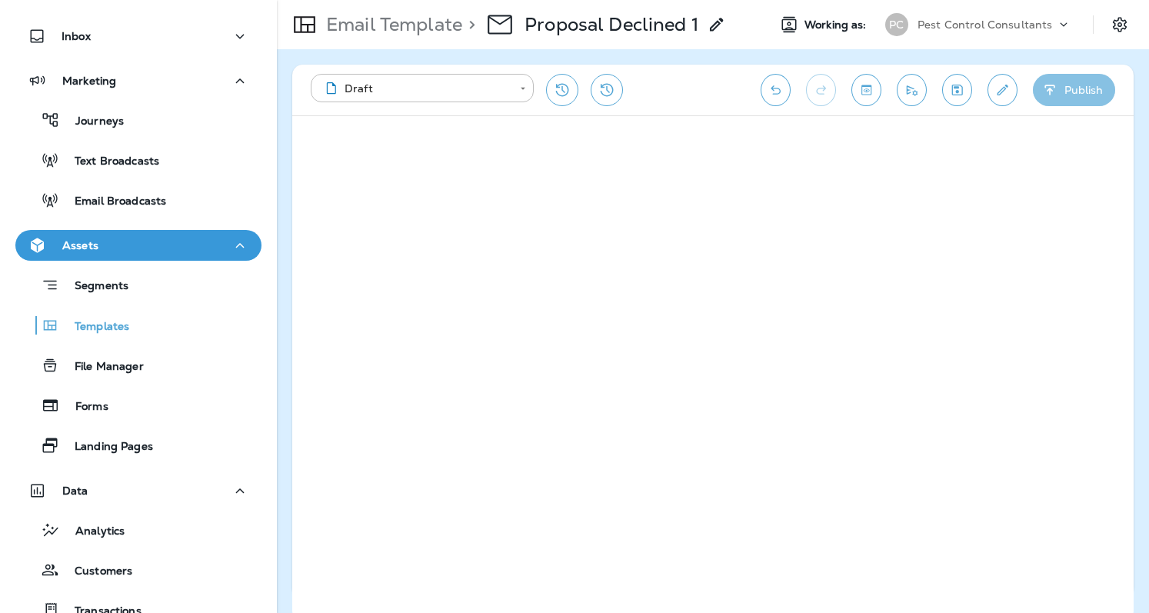
click at [1096, 88] on button "Publish" at bounding box center [1073, 90] width 82 height 32
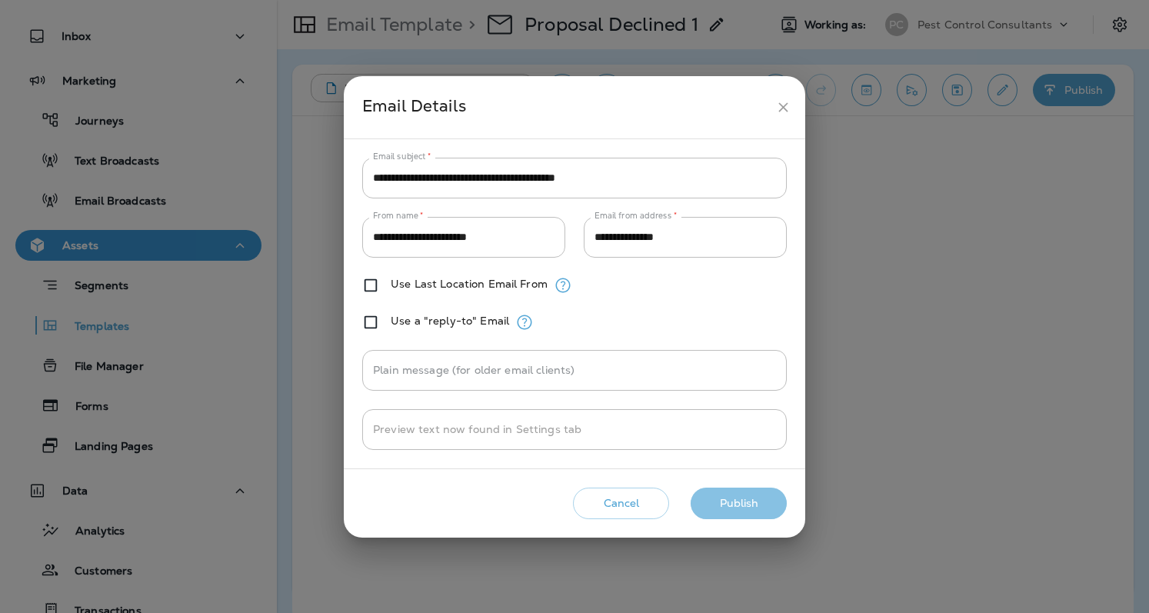
click at [708, 498] on button "Publish" at bounding box center [738, 503] width 96 height 32
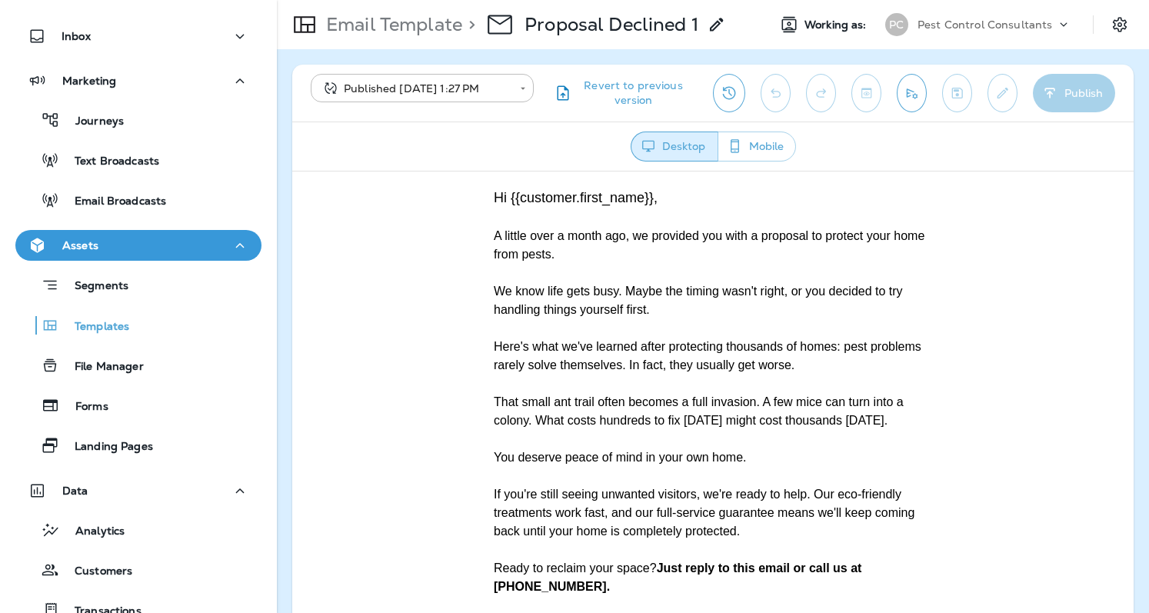
scroll to position [114, 0]
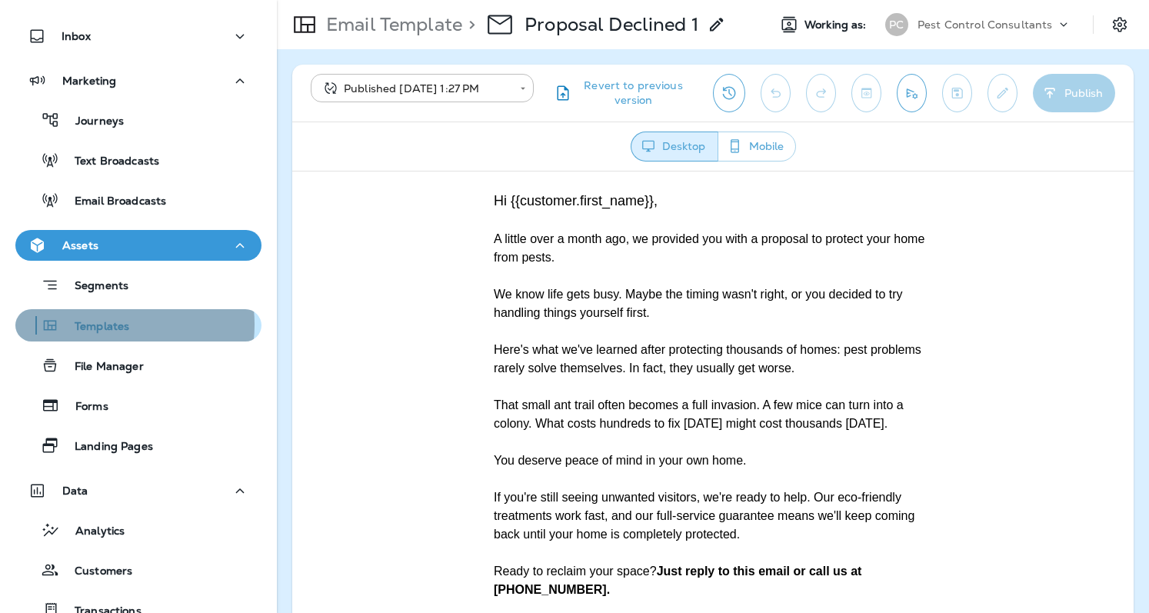
click at [103, 324] on p "Templates" at bounding box center [94, 327] width 70 height 15
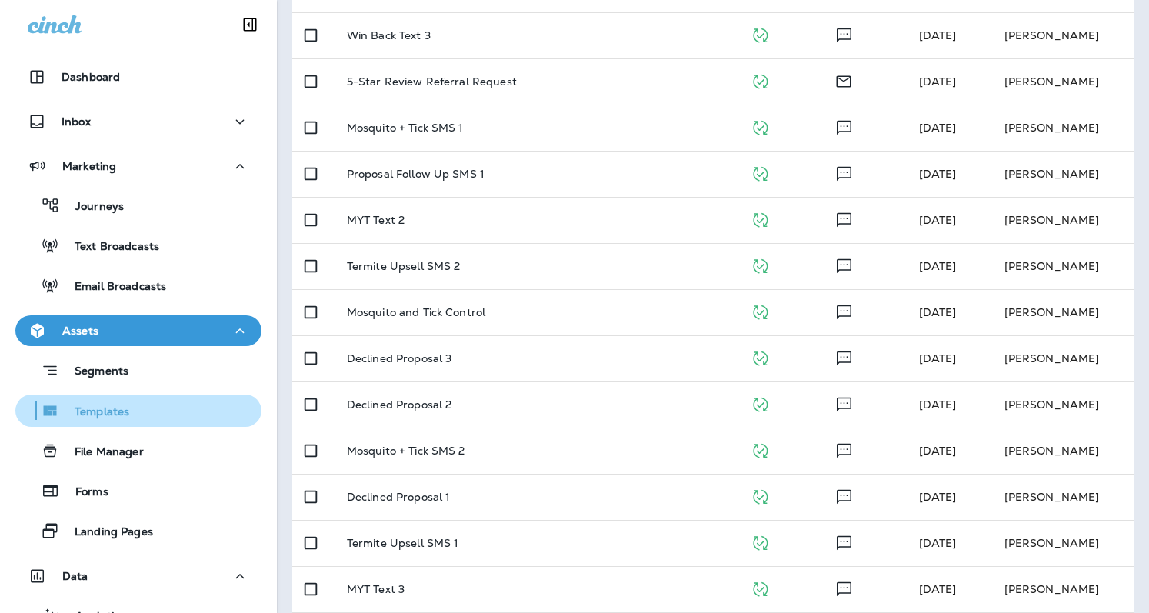
scroll to position [244, 0]
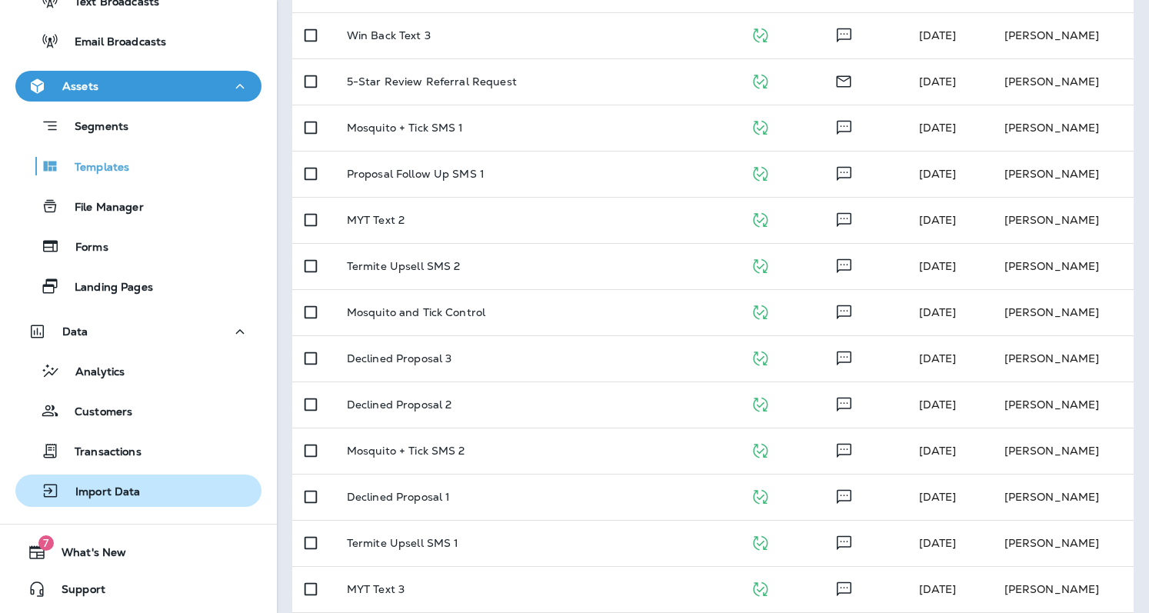
click at [120, 492] on p "Import Data" at bounding box center [100, 492] width 81 height 15
